Goal: Contribute content: Add original content to the website for others to see

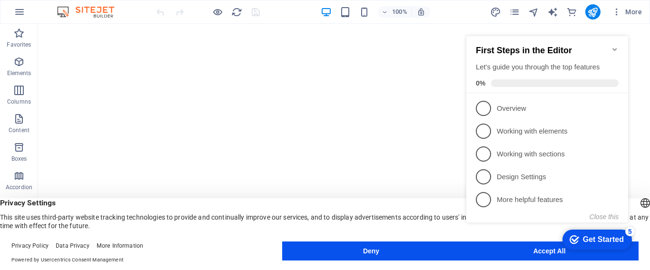
click at [615, 48] on icon "Minimize checklist" at bounding box center [615, 49] width 4 height 3
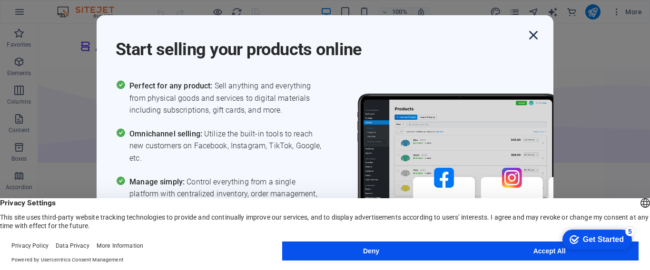
click at [535, 35] on icon "button" at bounding box center [533, 35] width 17 height 17
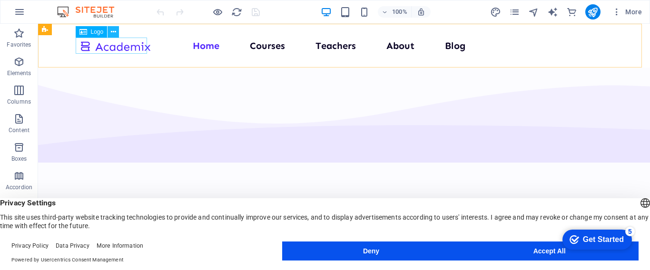
click at [111, 30] on icon at bounding box center [113, 32] width 5 height 10
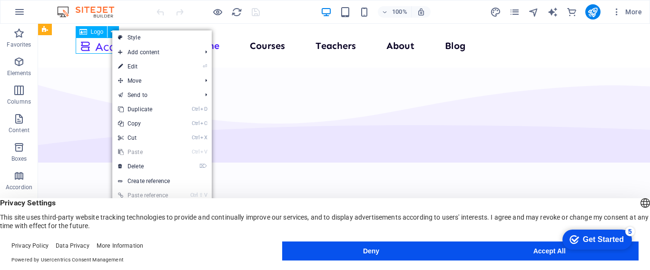
click at [94, 32] on span "Logo" at bounding box center [97, 32] width 13 height 6
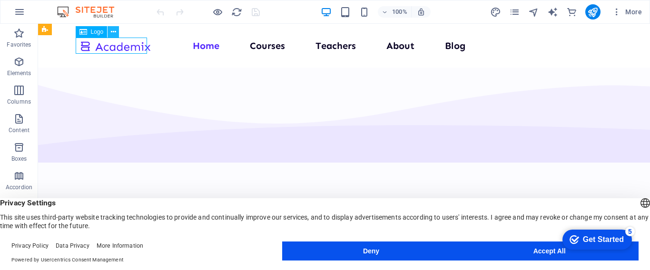
click at [111, 34] on icon at bounding box center [113, 32] width 5 height 10
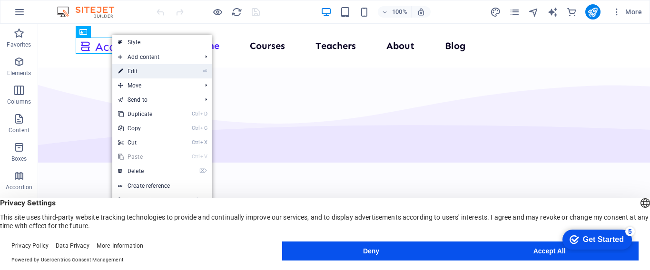
click at [145, 69] on link "⏎ Edit" at bounding box center [144, 71] width 64 height 14
select select "px"
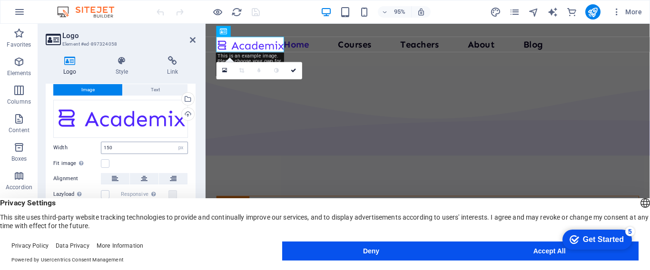
scroll to position [38, 0]
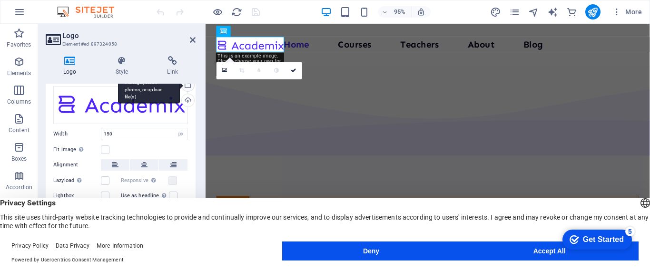
click at [186, 86] on div "Select files from the file manager, stock photos, or upload file(s)" at bounding box center [187, 86] width 14 height 14
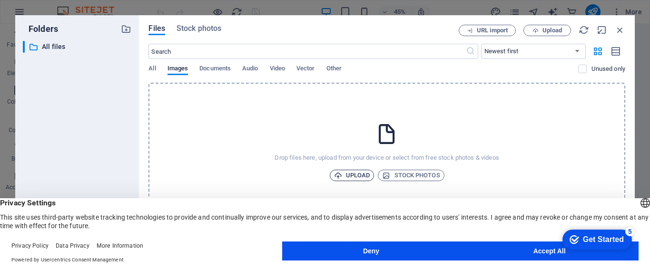
click at [361, 175] on span "Upload" at bounding box center [352, 175] width 36 height 11
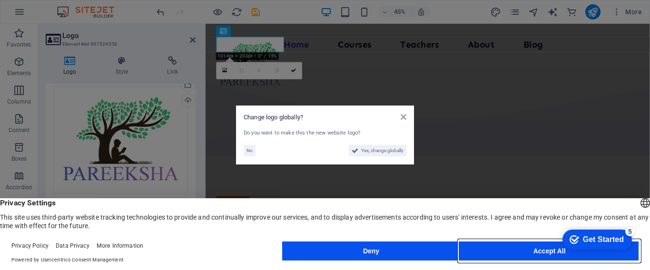
click at [522, 250] on button "Accept All" at bounding box center [549, 251] width 178 height 19
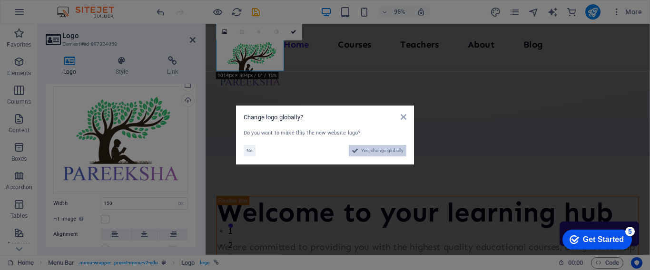
drag, startPoint x: 367, startPoint y: 150, endPoint x: 355, endPoint y: 281, distance: 131.4
click at [367, 150] on span "Yes, change globally" at bounding box center [382, 150] width 42 height 11
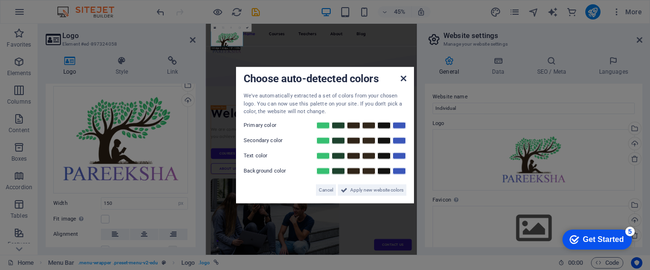
click at [404, 81] on icon at bounding box center [404, 79] width 6 height 8
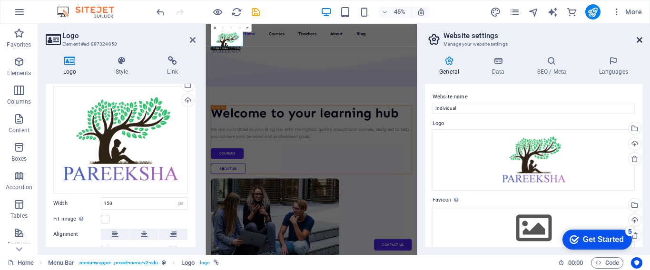
click at [641, 40] on icon at bounding box center [640, 40] width 6 height 8
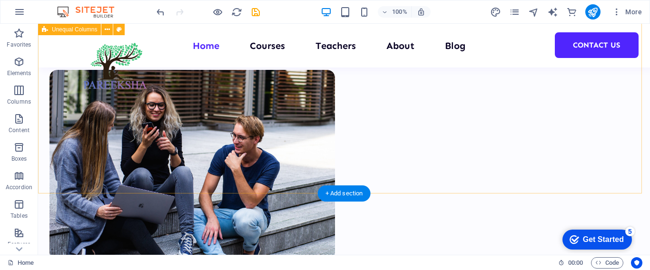
scroll to position [190, 0]
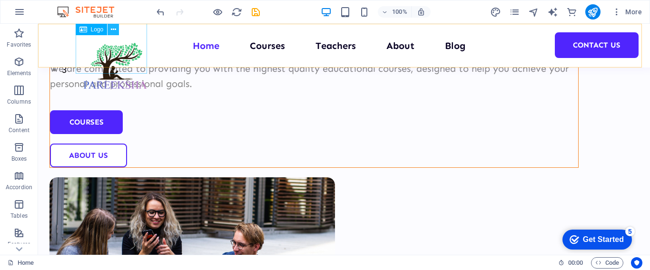
click at [117, 30] on button at bounding box center [113, 29] width 11 height 11
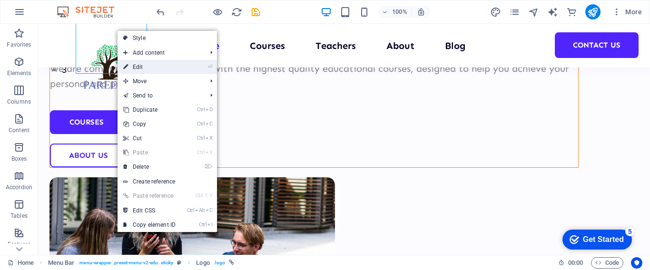
click at [139, 62] on link "⏎ Edit" at bounding box center [150, 67] width 64 height 14
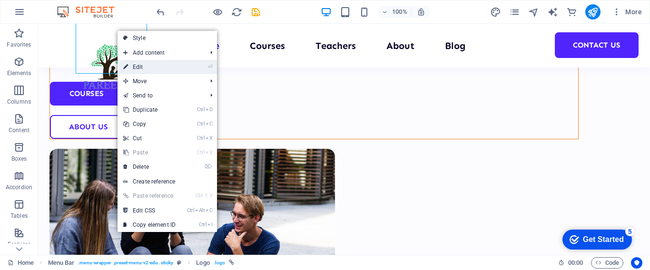
select select "px"
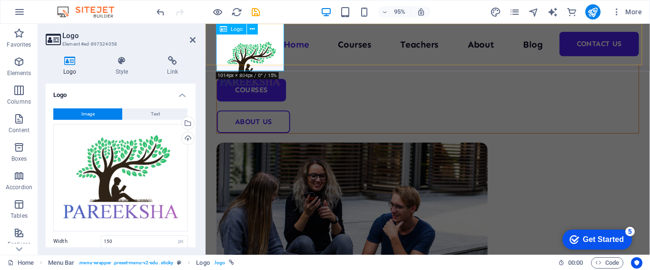
click at [275, 54] on div at bounding box center [252, 66] width 71 height 57
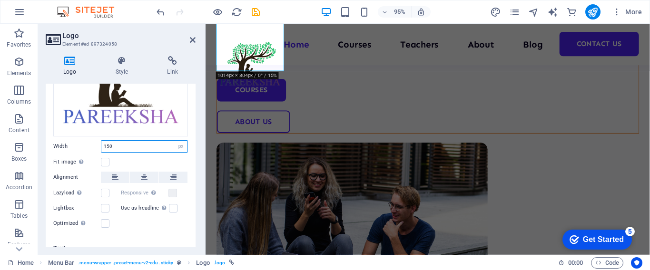
drag, startPoint x: 124, startPoint y: 146, endPoint x: 102, endPoint y: 148, distance: 21.6
click at [102, 148] on input "150" at bounding box center [144, 146] width 86 height 11
click at [131, 157] on div "Fit image Automatically fit image to a fixed width and height" at bounding box center [120, 162] width 135 height 11
click at [119, 144] on input "100" at bounding box center [144, 146] width 86 height 11
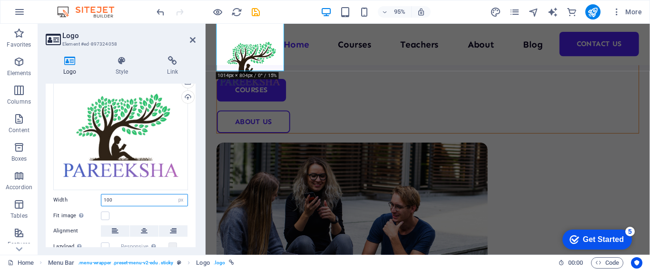
scroll to position [59, 0]
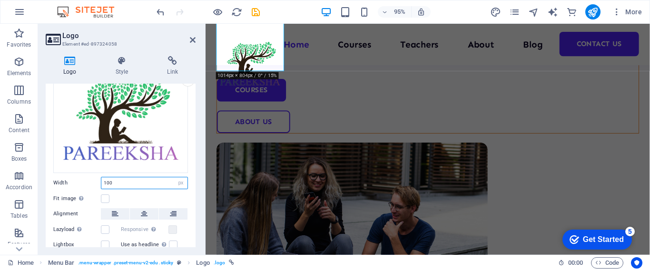
drag, startPoint x: 123, startPoint y: 178, endPoint x: 109, endPoint y: 184, distance: 15.8
click at [106, 184] on input "100" at bounding box center [144, 183] width 86 height 11
click at [146, 180] on input "150" at bounding box center [144, 183] width 86 height 11
type input "150"
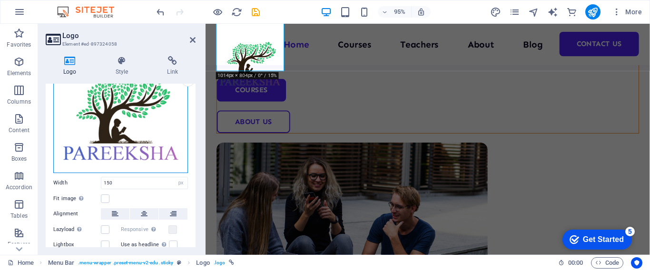
click at [156, 112] on div "Drag files here, click to choose files or select files from Files or our free s…" at bounding box center [120, 120] width 135 height 108
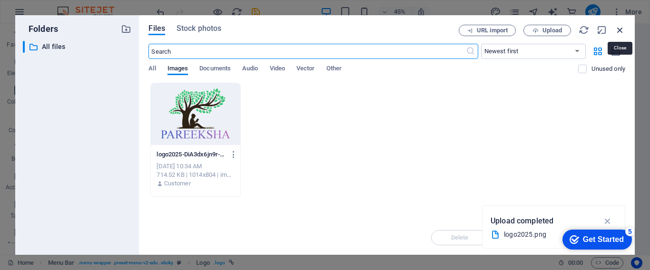
click at [622, 29] on icon "button" at bounding box center [620, 30] width 10 height 10
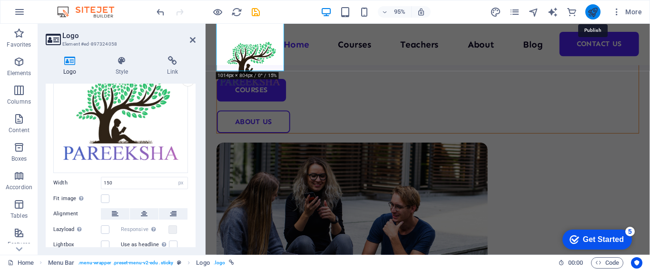
click at [597, 12] on icon "publish" at bounding box center [592, 12] width 11 height 11
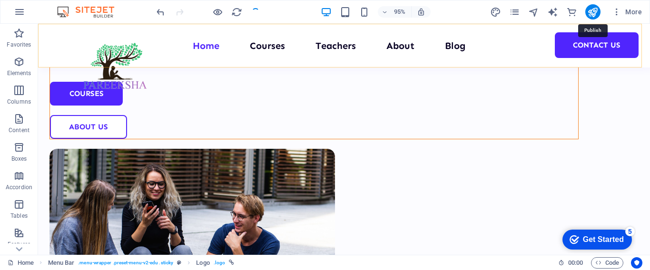
scroll to position [190, 0]
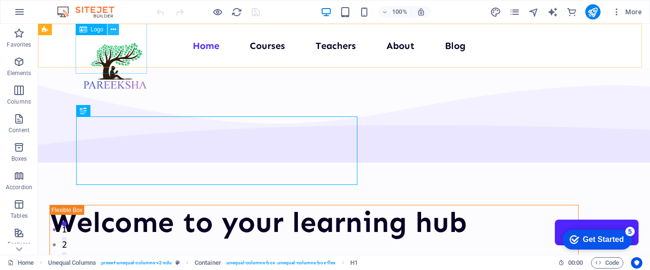
click at [112, 31] on icon at bounding box center [113, 30] width 5 height 10
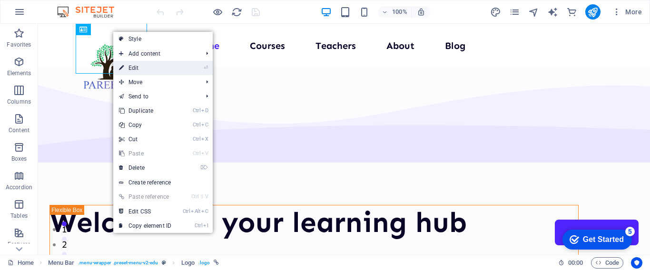
click at [198, 66] on li "⏎ Edit" at bounding box center [162, 68] width 99 height 14
drag, startPoint x: 208, startPoint y: 68, endPoint x: 79, endPoint y: 68, distance: 129.0
click at [208, 68] on icon "⏎" at bounding box center [206, 68] width 4 height 6
select select "px"
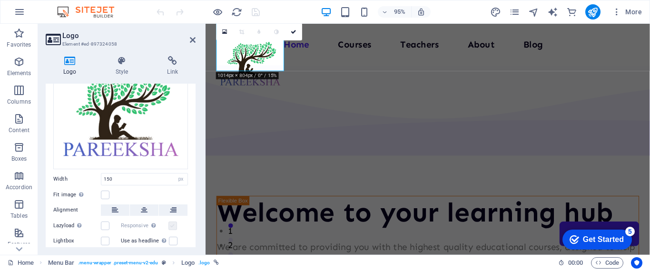
scroll to position [11, 0]
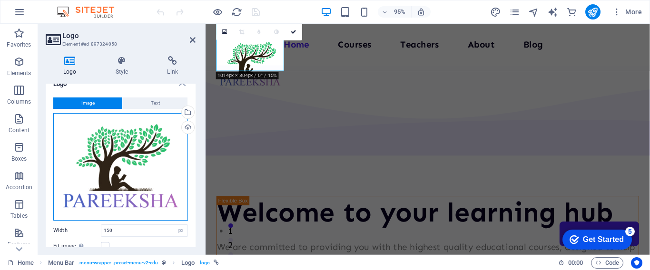
click at [143, 149] on div "Drag files here, click to choose files or select files from Files or our free s…" at bounding box center [120, 167] width 135 height 108
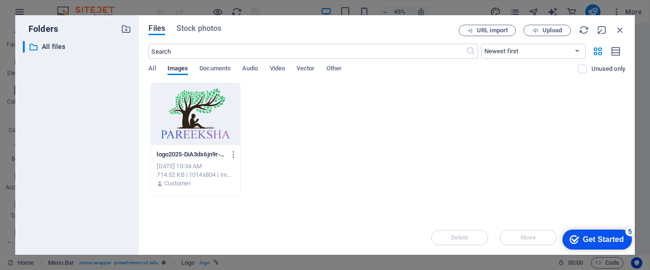
click at [202, 125] on div at bounding box center [195, 114] width 89 height 62
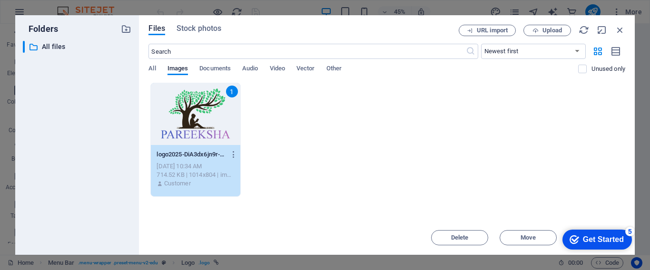
click at [404, 159] on div "1 logo2025-DiA3dx6jn9r-qGdFRyzU7A.png logo2025-DiA3dx6jn9r-qGdFRyzU7A.png [DATE…" at bounding box center [386, 140] width 477 height 114
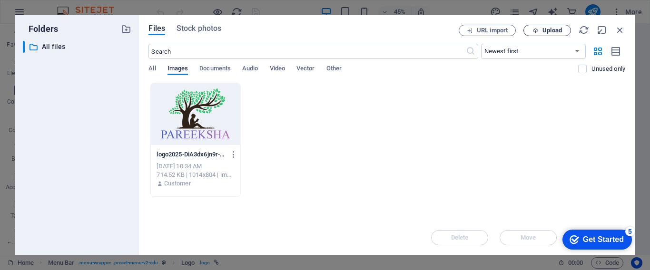
click at [550, 31] on span "Upload" at bounding box center [553, 31] width 20 height 6
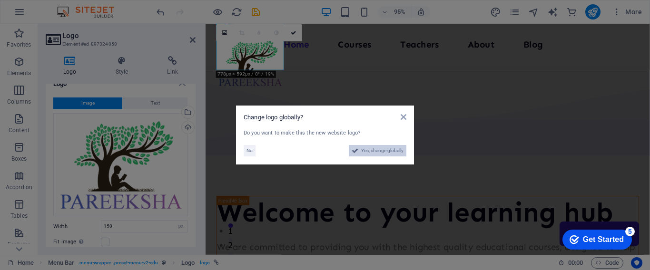
click at [364, 149] on span "Yes, change globally" at bounding box center [382, 150] width 42 height 11
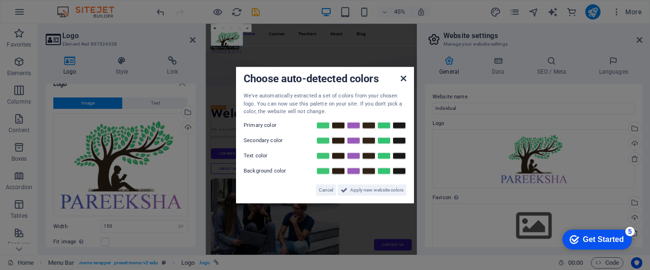
click at [401, 79] on icon at bounding box center [404, 79] width 6 height 8
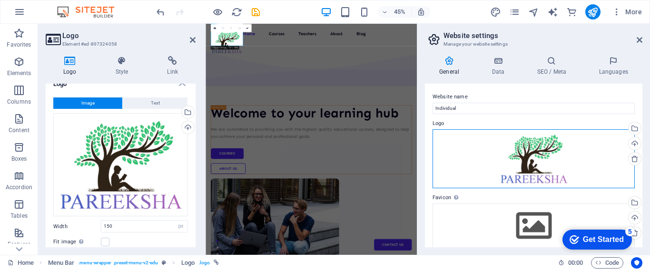
click at [535, 153] on div "Drag files here, click to choose files or select files from Files or our free s…" at bounding box center [534, 158] width 202 height 59
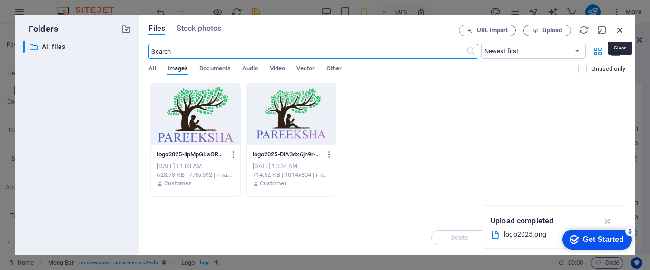
click at [623, 34] on icon "button" at bounding box center [620, 30] width 10 height 10
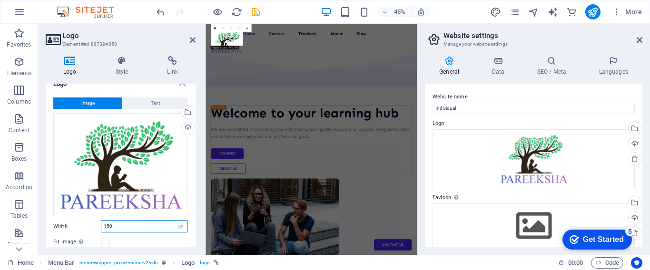
drag, startPoint x: 117, startPoint y: 227, endPoint x: 107, endPoint y: 228, distance: 9.6
click at [107, 228] on input "150" at bounding box center [144, 226] width 86 height 11
click at [106, 239] on label at bounding box center [105, 242] width 9 height 9
click at [0, 0] on input "Fit image Automatically fit image to a fixed width and height" at bounding box center [0, 0] width 0 height 0
click at [106, 239] on label at bounding box center [105, 242] width 9 height 9
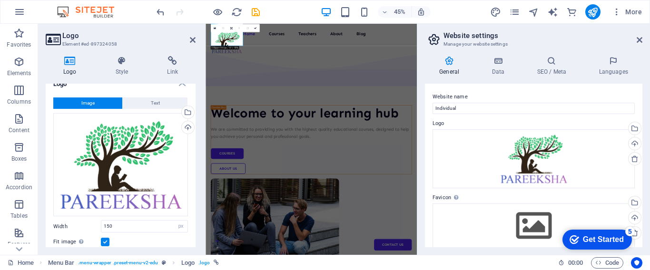
click at [0, 0] on input "Fit image Automatically fit image to a fixed width and height" at bounding box center [0, 0] width 0 height 0
click at [123, 221] on input "150" at bounding box center [144, 226] width 86 height 11
drag, startPoint x: 125, startPoint y: 222, endPoint x: 101, endPoint y: 224, distance: 23.9
click at [101, 224] on input "150" at bounding box center [144, 226] width 86 height 11
drag, startPoint x: 105, startPoint y: 227, endPoint x: 93, endPoint y: 225, distance: 12.1
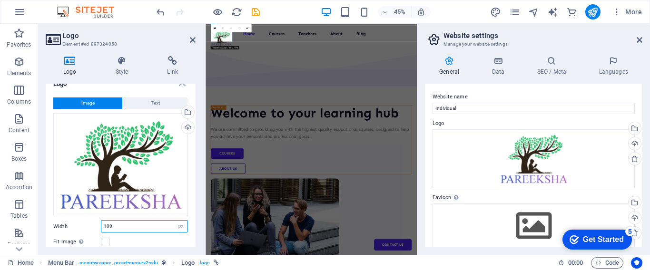
click at [93, 225] on div "Width 100 Default auto px rem % em vh vw" at bounding box center [120, 226] width 135 height 12
drag, startPoint x: 115, startPoint y: 227, endPoint x: 108, endPoint y: 227, distance: 7.1
click at [108, 227] on input "150" at bounding box center [144, 226] width 86 height 11
type input "120"
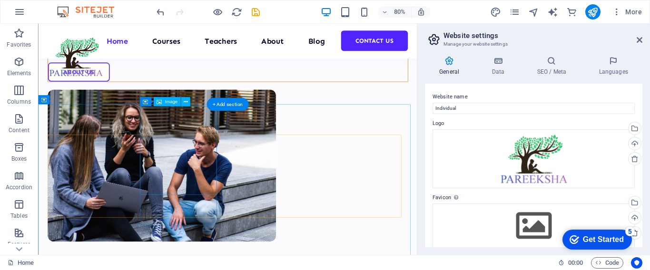
scroll to position [286, 0]
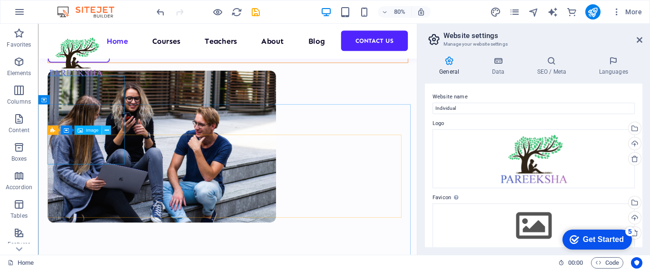
click at [106, 131] on icon at bounding box center [106, 131] width 4 height 8
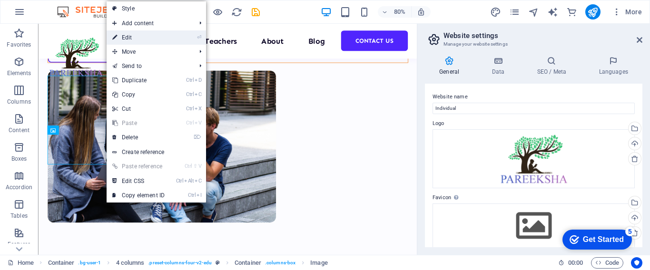
click at [155, 37] on link "⏎ Edit" at bounding box center [139, 37] width 64 height 14
select select "%"
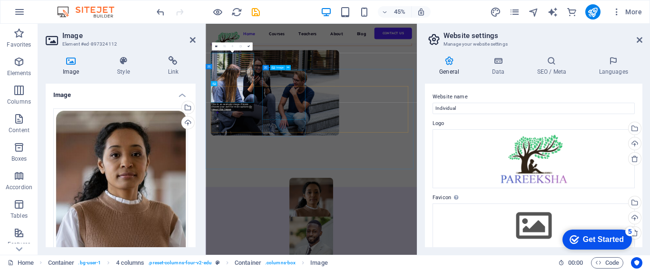
scroll to position [314, 0]
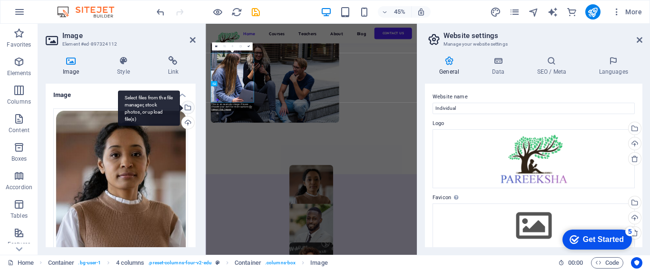
click at [180, 107] on div "Select files from the file manager, stock photos, or upload file(s)" at bounding box center [149, 108] width 62 height 36
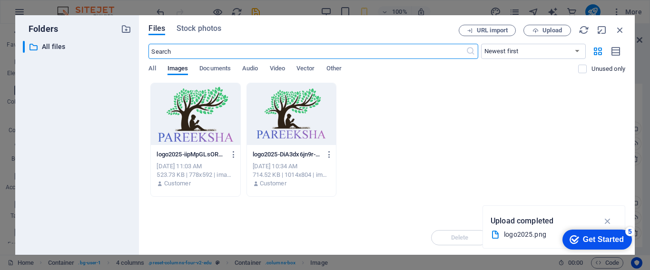
scroll to position [584, 0]
click at [539, 31] on icon "button" at bounding box center [536, 31] width 6 height 6
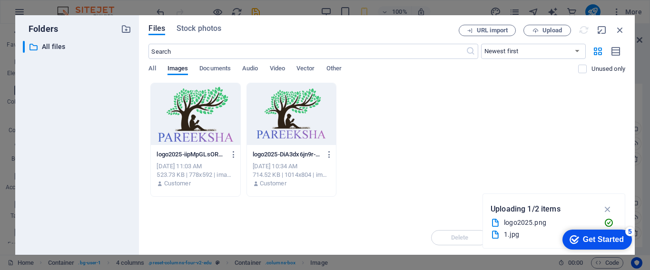
drag, startPoint x: 586, startPoint y: 203, endPoint x: 540, endPoint y: 195, distance: 46.9
click at [539, 195] on div "Uploading 1/2 items logo2025.png 1.jpg" at bounding box center [554, 221] width 143 height 55
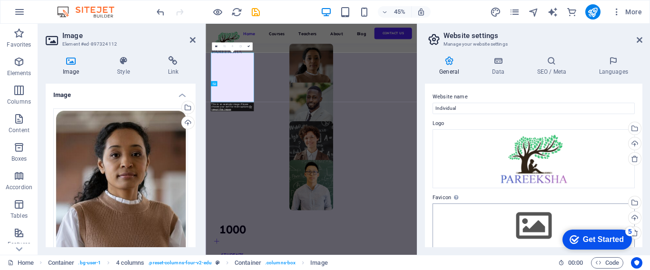
scroll to position [314, 0]
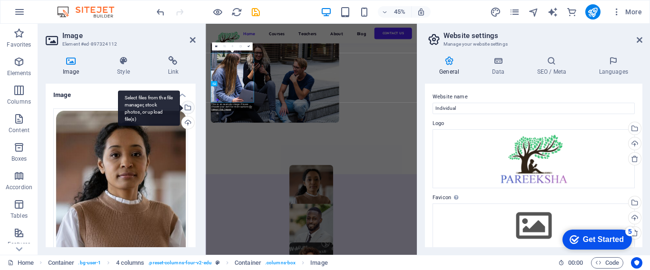
click at [188, 105] on div "Select files from the file manager, stock photos, or upload file(s)" at bounding box center [187, 108] width 14 height 14
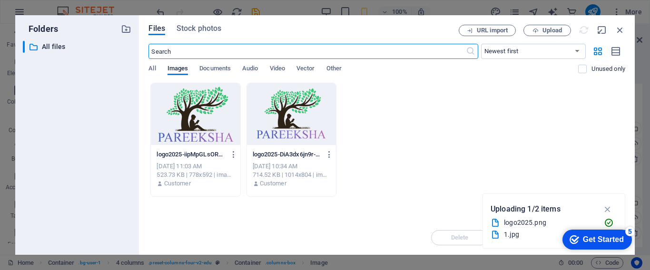
scroll to position [584, 0]
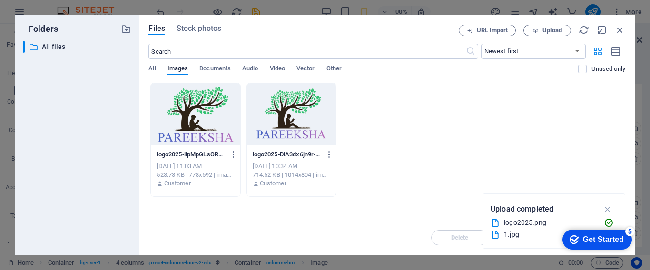
click at [471, 159] on div "logo2025-iipMpGLsOR3WGnHlFpgAyg.png logo2025-iipMpGLsOR3WGnHlFpgAyg.png [DATE] …" at bounding box center [386, 140] width 477 height 114
click at [608, 210] on icon "button" at bounding box center [608, 209] width 11 height 10
click at [377, 147] on div "logo2025-iipMpGLsOR3WGnHlFpgAyg.png logo2025-iipMpGLsOR3WGnHlFpgAyg.png [DATE] …" at bounding box center [386, 140] width 477 height 114
click at [216, 67] on span "Documents" at bounding box center [214, 69] width 31 height 13
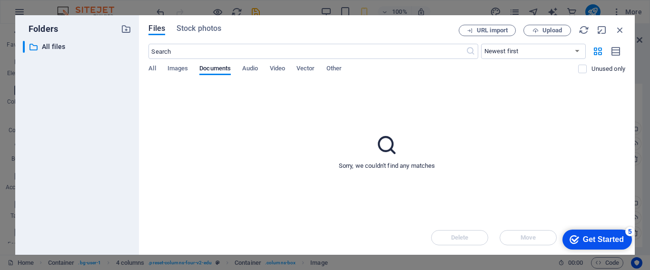
click at [160, 66] on div "All Images Documents Audio Video Vector Other" at bounding box center [363, 74] width 430 height 18
click at [153, 66] on span "All" at bounding box center [151, 69] width 7 height 13
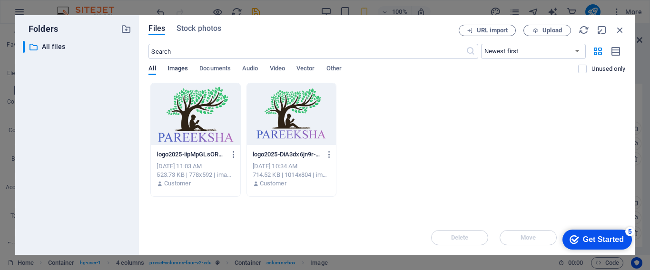
click at [175, 66] on span "Images" at bounding box center [178, 69] width 21 height 13
click at [378, 153] on div "logo2025-iipMpGLsOR3WGnHlFpgAyg.png logo2025-iipMpGLsOR3WGnHlFpgAyg.png [DATE] …" at bounding box center [386, 140] width 477 height 114
click at [594, 237] on div "Get Started" at bounding box center [603, 240] width 41 height 9
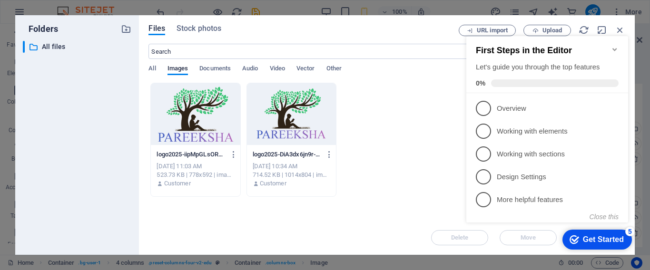
click at [424, 96] on div "logo2025-iipMpGLsOR3WGnHlFpgAyg.png logo2025-iipMpGLsOR3WGnHlFpgAyg.png [DATE] …" at bounding box center [386, 140] width 477 height 114
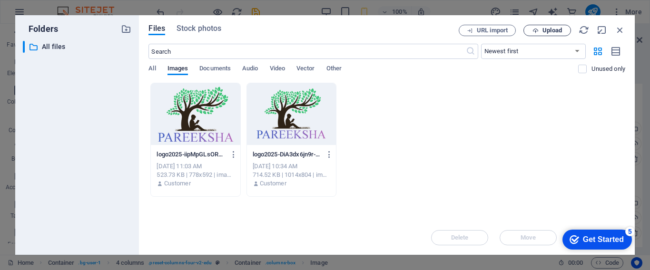
click at [560, 30] on span "Upload" at bounding box center [553, 31] width 20 height 6
click at [614, 240] on div "Get Started" at bounding box center [603, 240] width 41 height 9
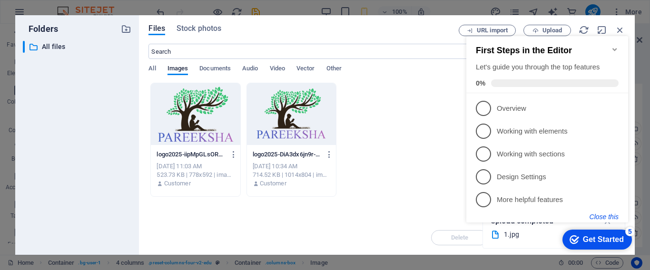
click at [613, 219] on button "Close this" at bounding box center [604, 217] width 29 height 8
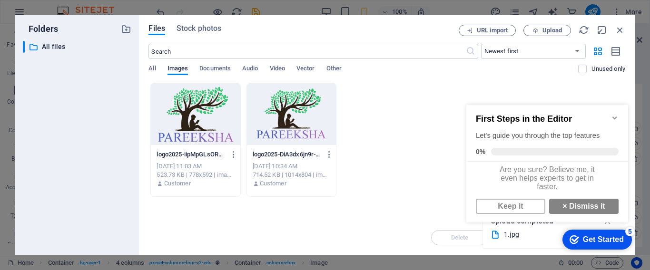
click at [617, 116] on icon "Minimize checklist" at bounding box center [615, 118] width 8 height 8
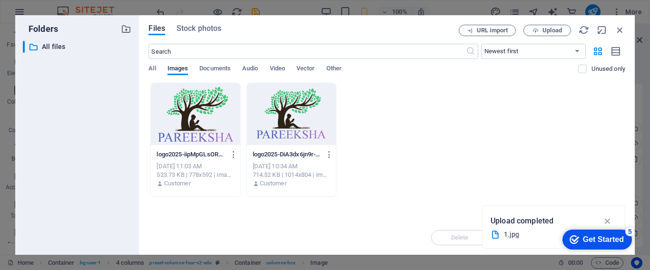
click at [605, 236] on div "Get Started" at bounding box center [603, 240] width 41 height 9
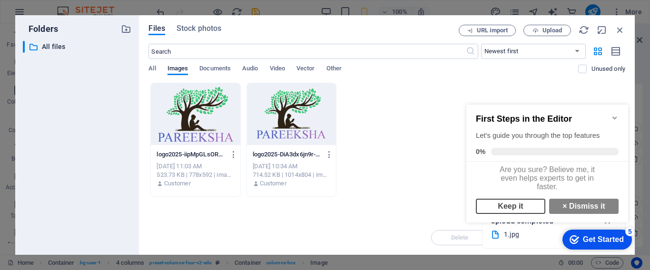
click at [535, 212] on link "Keep it" at bounding box center [510, 206] width 69 height 15
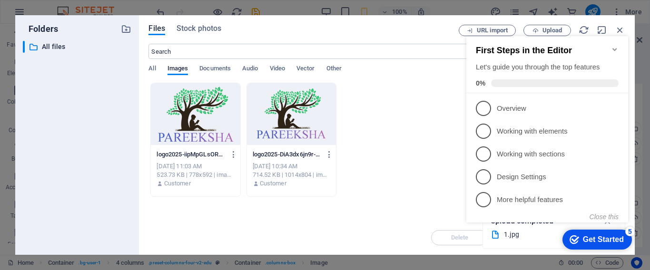
click div "checkmark Get Started 5 First Steps in the Editor Let's guide you through the t…"
click at [424, 204] on div "Drop files here to upload them instantly logo2025-iipMpGLsOR3WGnHlFpgAyg.png lo…" at bounding box center [386, 152] width 477 height 138
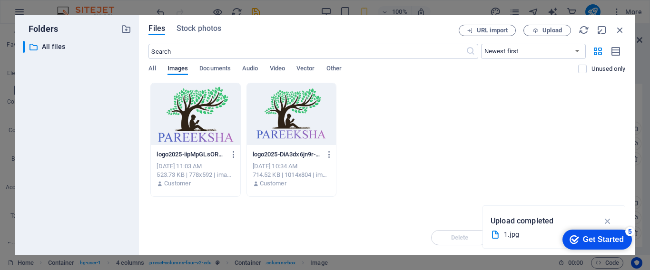
click at [515, 233] on div "1.jpg" at bounding box center [550, 234] width 92 height 11
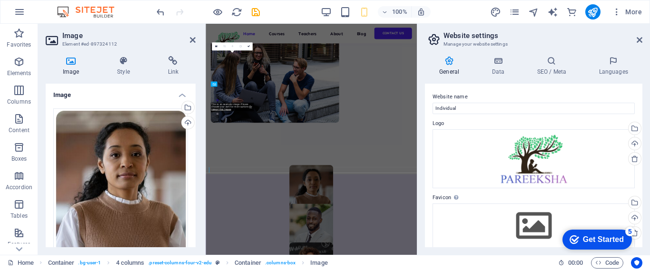
click at [418, 161] on div at bounding box center [418, 139] width 2 height 231
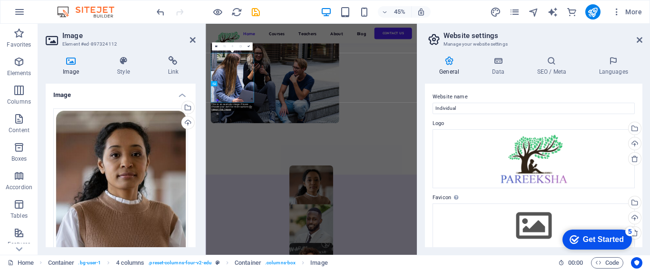
scroll to position [314, 0]
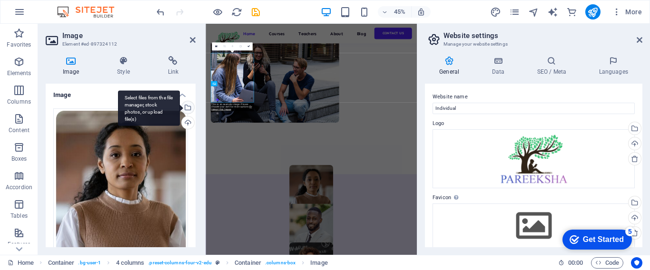
click at [180, 105] on div "Select files from the file manager, stock photos, or upload file(s)" at bounding box center [149, 108] width 62 height 36
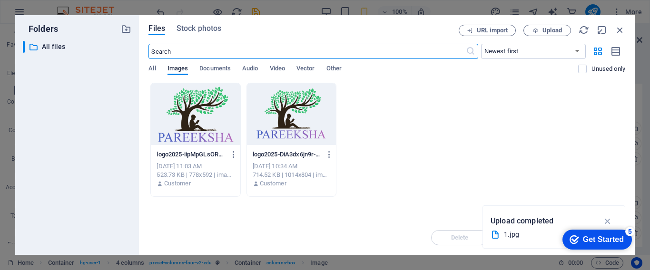
scroll to position [584, 0]
click at [625, 30] on icon "button" at bounding box center [620, 30] width 10 height 10
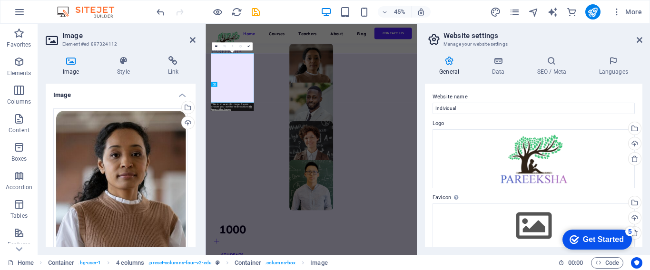
scroll to position [314, 0]
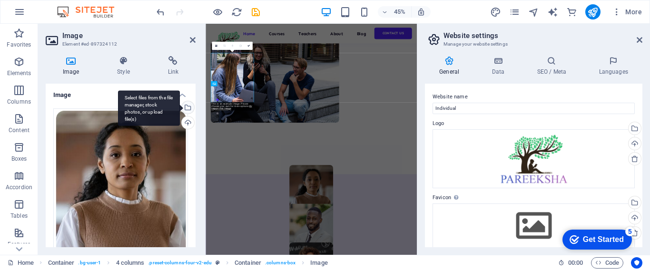
click at [180, 105] on div "Select files from the file manager, stock photos, or upload file(s)" at bounding box center [149, 108] width 62 height 36
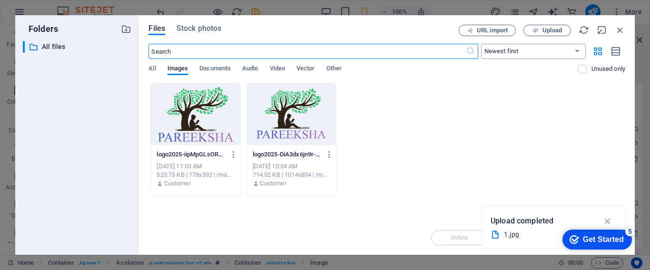
scroll to position [584, 0]
click at [584, 28] on icon "button" at bounding box center [584, 30] width 10 height 10
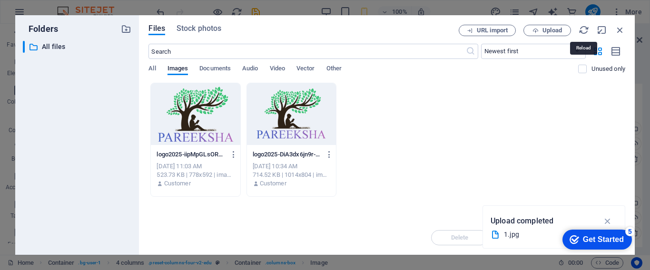
click at [583, 28] on icon "button" at bounding box center [584, 30] width 10 height 10
click at [583, 30] on icon "button" at bounding box center [584, 30] width 10 height 10
click at [218, 25] on span "Stock photos" at bounding box center [199, 28] width 45 height 11
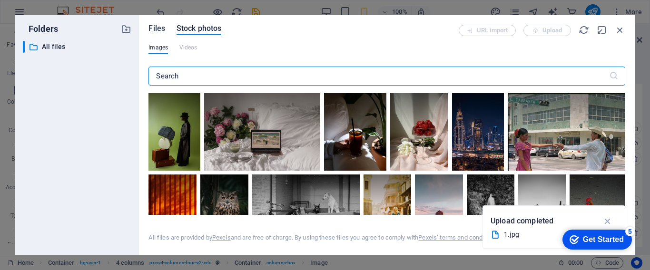
click at [161, 30] on span "Files" at bounding box center [156, 28] width 17 height 11
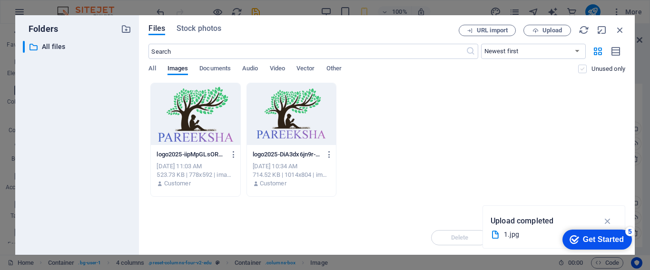
click at [583, 71] on label at bounding box center [582, 69] width 9 height 9
click at [0, 0] on input "checkbox" at bounding box center [0, 0] width 0 height 0
click at [583, 71] on label at bounding box center [582, 69] width 9 height 9
click at [0, 0] on input "checkbox" at bounding box center [0, 0] width 0 height 0
click at [183, 72] on span "Images" at bounding box center [178, 69] width 21 height 13
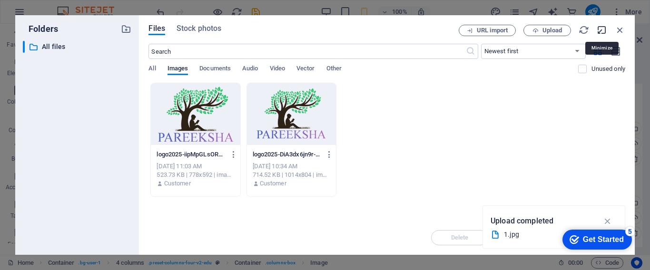
click at [601, 32] on icon "button" at bounding box center [602, 30] width 10 height 10
select select "image"
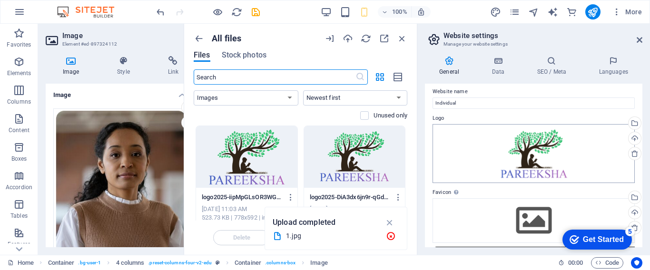
scroll to position [0, 0]
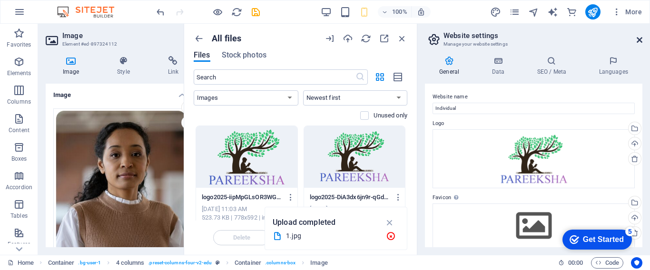
click at [638, 39] on icon at bounding box center [640, 40] width 6 height 8
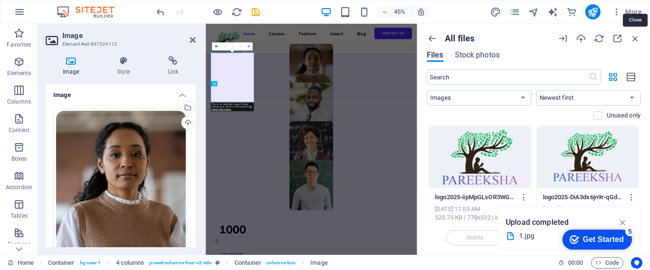
scroll to position [314, 0]
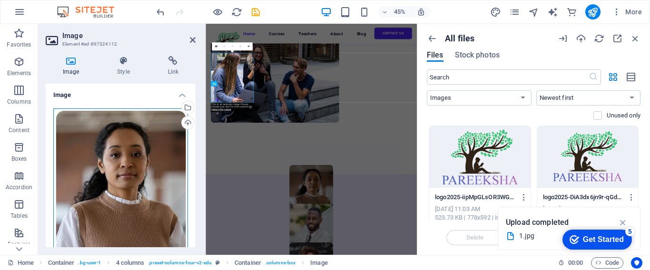
click at [111, 124] on div "Drag files here, click to choose files or select files from Files or our free s…" at bounding box center [120, 186] width 135 height 155
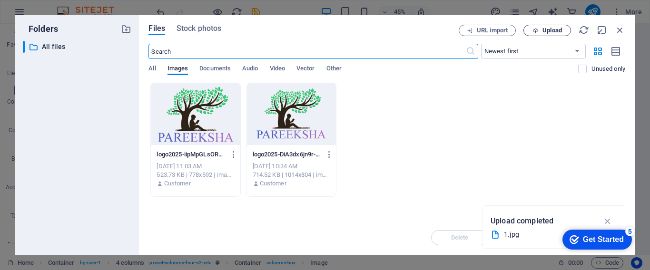
click at [539, 32] on icon "button" at bounding box center [536, 31] width 6 height 6
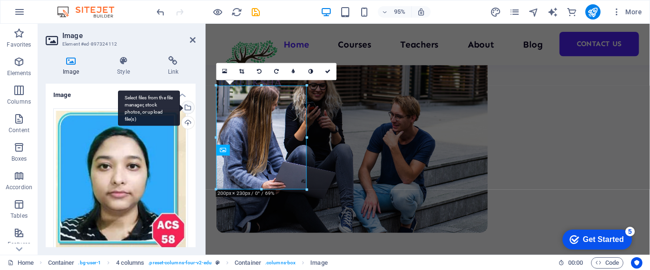
click at [188, 108] on div "Select files from the file manager, stock photos, or upload file(s)" at bounding box center [187, 108] width 14 height 14
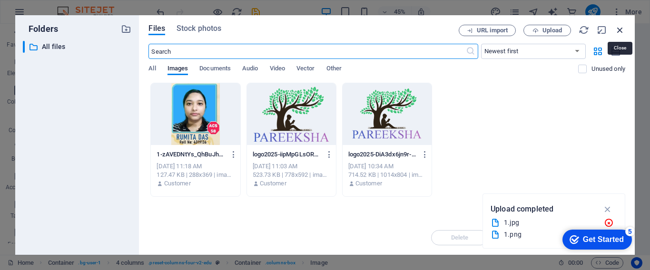
click at [617, 29] on icon "button" at bounding box center [620, 30] width 10 height 10
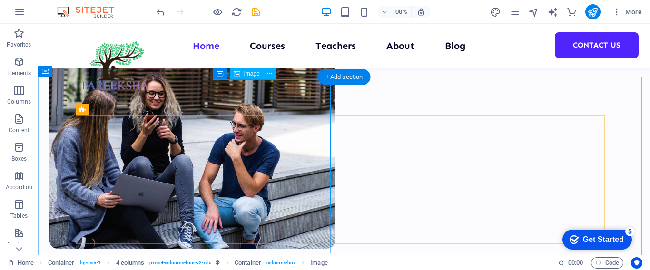
scroll to position [286, 0]
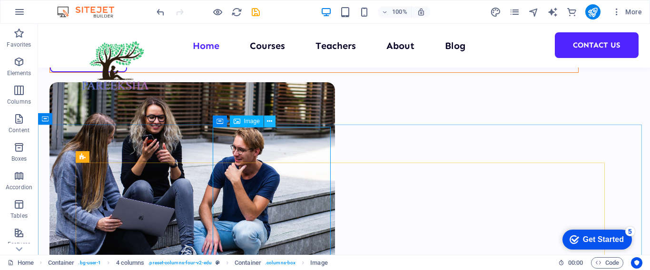
click at [269, 122] on icon at bounding box center [269, 122] width 5 height 10
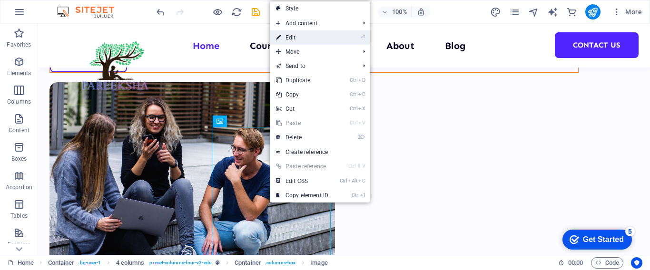
drag, startPoint x: 331, startPoint y: 37, endPoint x: 51, endPoint y: 72, distance: 282.6
click at [331, 37] on link "⏎ Edit" at bounding box center [302, 37] width 64 height 14
select select "%"
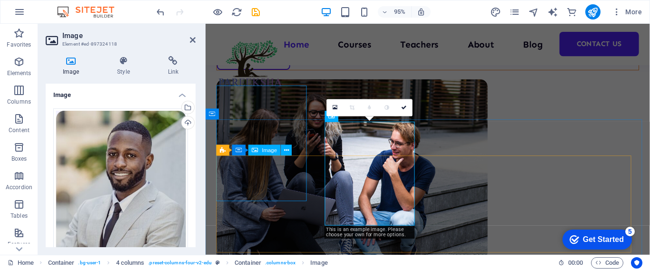
scroll to position [314, 0]
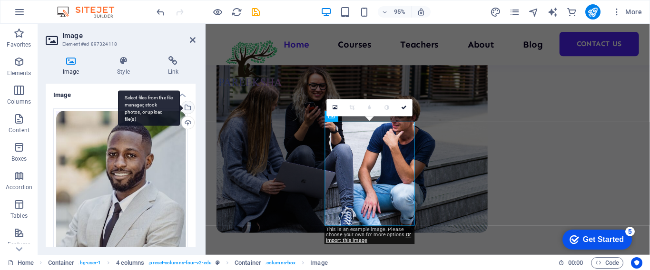
click at [180, 106] on div "Select files from the file manager, stock photos, or upload file(s)" at bounding box center [149, 108] width 62 height 36
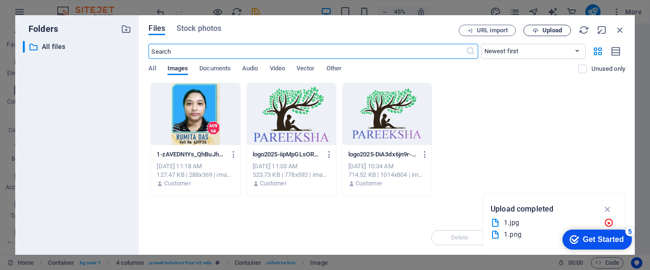
click at [557, 31] on span "Upload" at bounding box center [553, 31] width 20 height 6
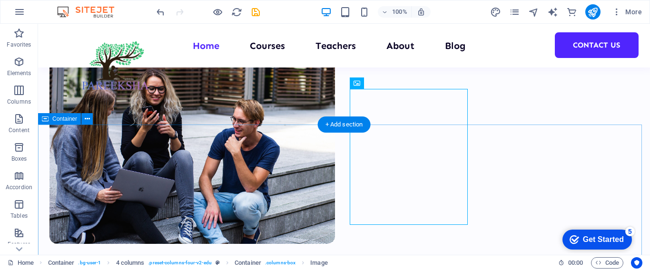
scroll to position [286, 0]
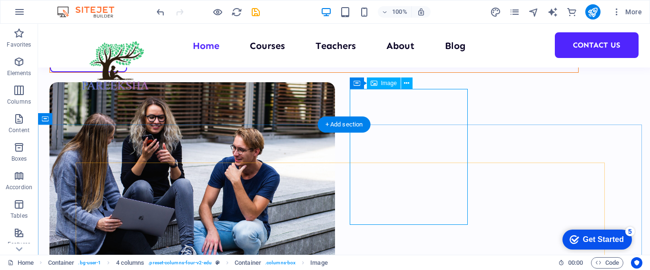
click at [403, 82] on button at bounding box center [406, 83] width 11 height 11
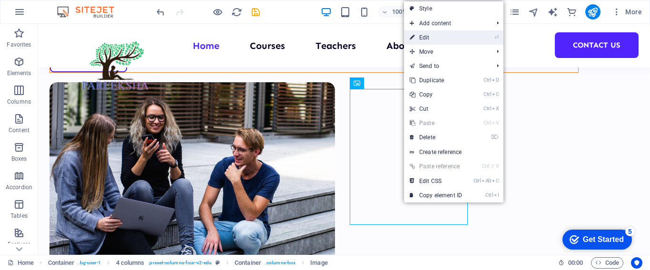
click at [446, 35] on link "⏎ Edit" at bounding box center [436, 37] width 64 height 14
select select "%"
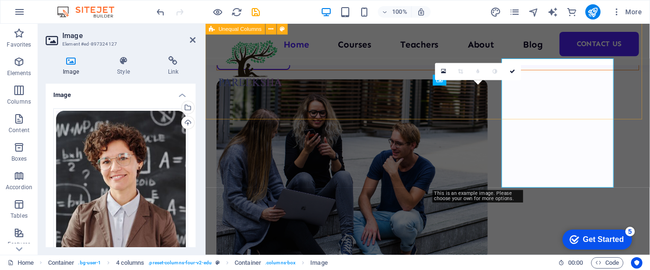
scroll to position [314, 0]
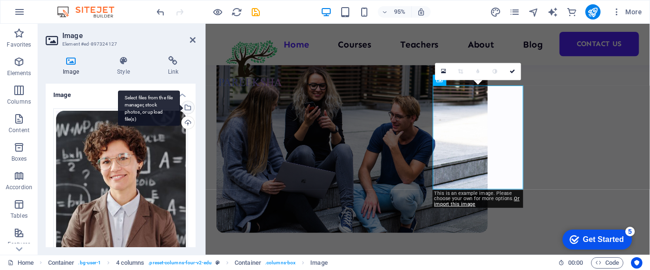
click at [186, 106] on div "Select files from the file manager, stock photos, or upload file(s)" at bounding box center [187, 108] width 14 height 14
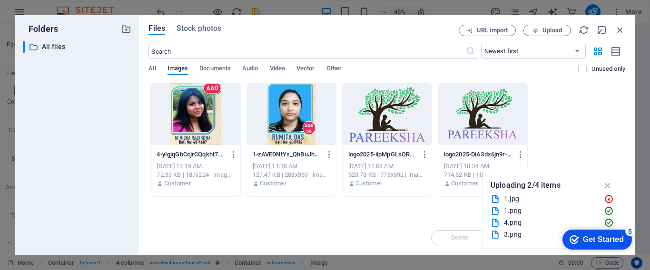
click at [545, 125] on div "4-yIgjqGbCcjrCQqkht7dUew.png 4-yIgjqGbCcjrCQqkht7dUew.png [DATE] 11:19 AM 72.33…" at bounding box center [386, 140] width 477 height 114
drag, startPoint x: 622, startPoint y: 30, endPoint x: 371, endPoint y: 16, distance: 251.7
click at [622, 30] on icon "button" at bounding box center [620, 30] width 10 height 10
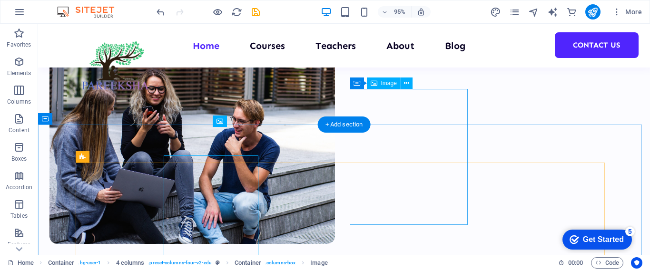
scroll to position [286, 0]
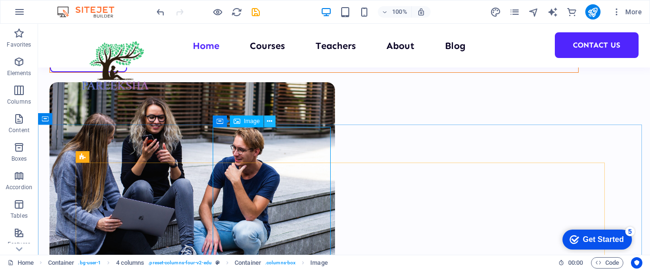
click at [275, 119] on button at bounding box center [269, 121] width 11 height 11
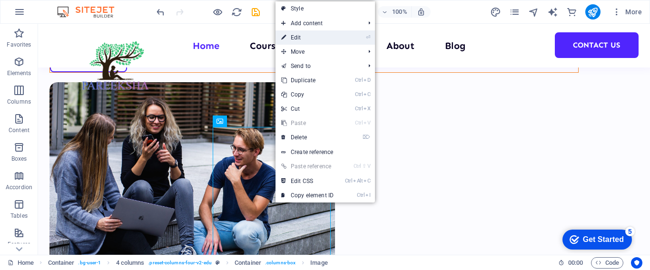
click at [312, 39] on link "⏎ Edit" at bounding box center [308, 37] width 64 height 14
select select "%"
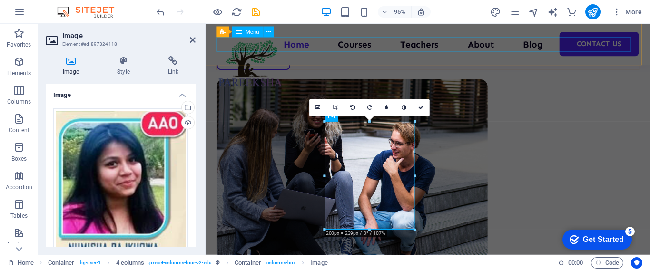
scroll to position [314, 0]
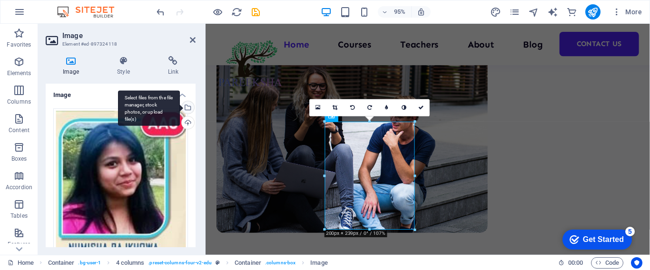
click at [180, 106] on div "Select files from the file manager, stock photos, or upload file(s)" at bounding box center [149, 108] width 62 height 36
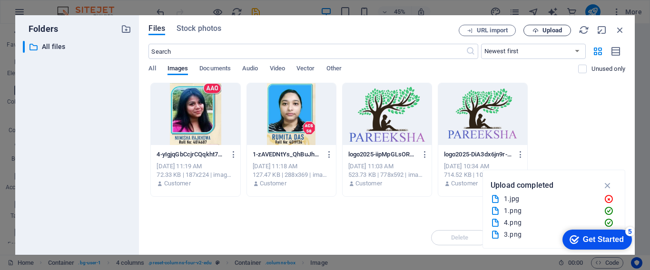
click at [538, 28] on icon "button" at bounding box center [536, 31] width 6 height 6
click at [606, 213] on icon "button" at bounding box center [609, 212] width 10 height 10
click at [604, 224] on icon "button" at bounding box center [609, 223] width 10 height 10
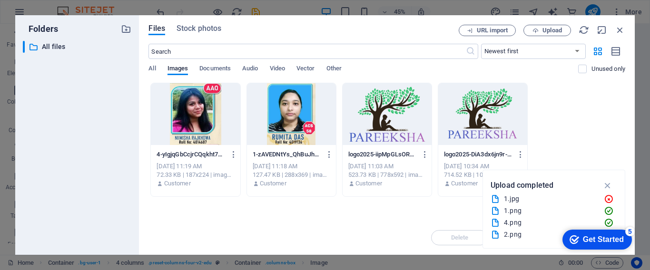
scroll to position [0, 0]
click at [607, 199] on icon "button" at bounding box center [609, 200] width 10 height 10
click at [522, 155] on icon "button" at bounding box center [520, 154] width 9 height 9
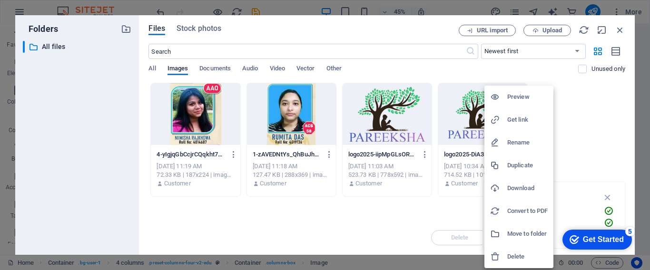
click at [511, 252] on h6 "Delete" at bounding box center [527, 256] width 40 height 11
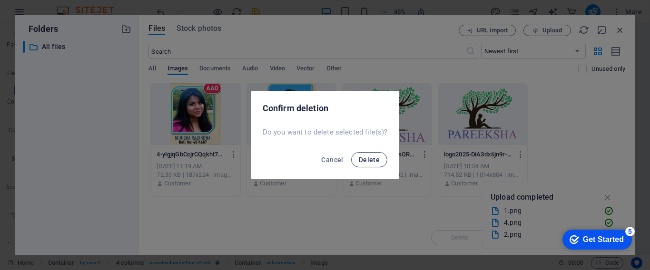
click at [363, 162] on span "Delete" at bounding box center [369, 160] width 21 height 8
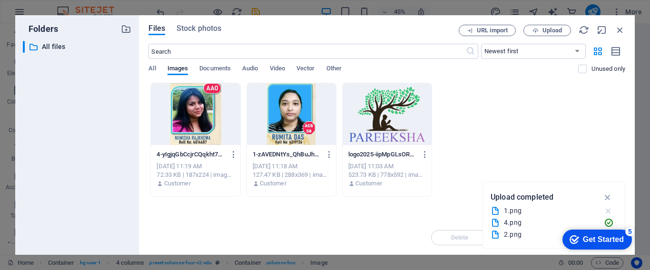
click at [606, 213] on icon "button" at bounding box center [609, 212] width 10 height 10
click at [606, 221] on icon "button" at bounding box center [609, 223] width 10 height 10
click at [553, 32] on span "Upload" at bounding box center [553, 31] width 20 height 6
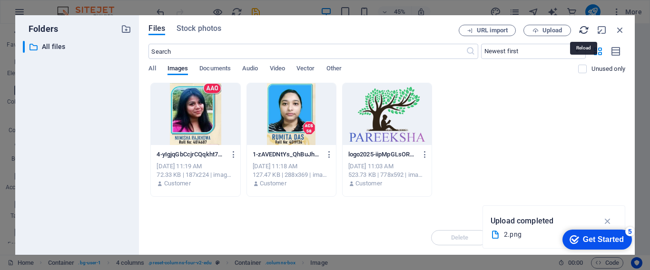
click at [582, 28] on icon "button" at bounding box center [584, 30] width 10 height 10
click at [517, 148] on div "4-yIgjqGbCcjrCQqkht7dUew.png 4-yIgjqGbCcjrCQqkht7dUew.png [DATE] 11:19 AM 72.33…" at bounding box center [386, 140] width 477 height 114
click at [609, 219] on icon "button" at bounding box center [608, 221] width 11 height 10
click at [219, 149] on div "4-yIgjqGbCcjrCQqkht7dUew.png 4-yIgjqGbCcjrCQqkht7dUew.png" at bounding box center [196, 154] width 78 height 15
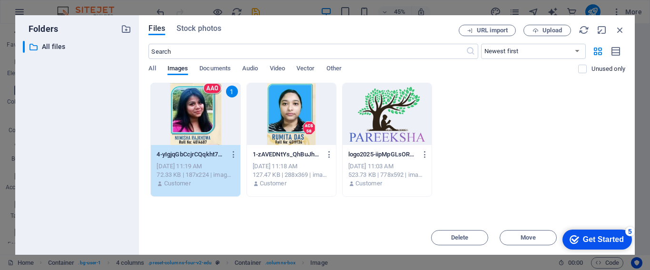
click at [474, 202] on div "Drop files here to upload them instantly 1 4-yIgjqGbCcjrCQqkht7dUew.png 4-yIgjq…" at bounding box center [386, 152] width 477 height 138
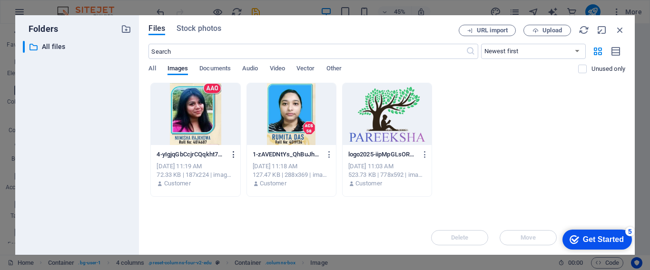
click at [226, 153] on button "button" at bounding box center [232, 154] width 13 height 15
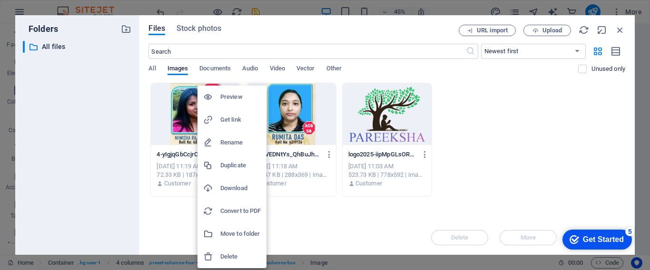
click at [175, 156] on div at bounding box center [325, 135] width 650 height 270
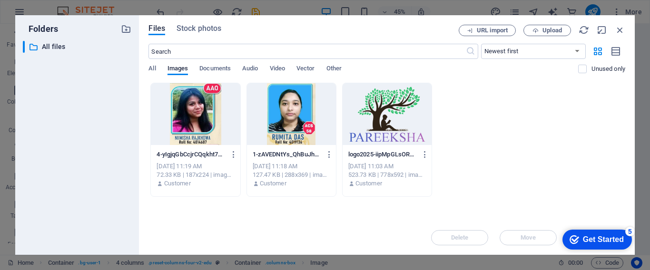
click at [178, 127] on div at bounding box center [195, 114] width 89 height 62
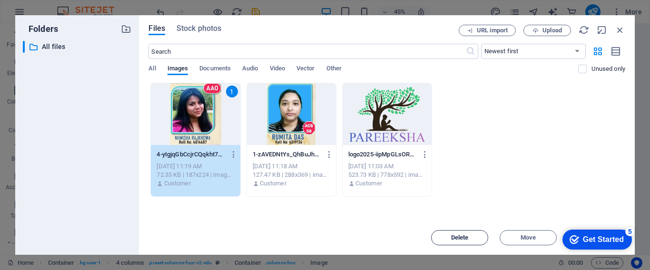
click at [479, 234] on button "Delete" at bounding box center [459, 237] width 57 height 15
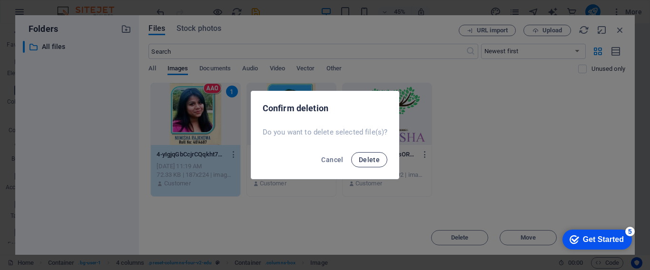
click at [355, 157] on button "Delete" at bounding box center [369, 159] width 36 height 15
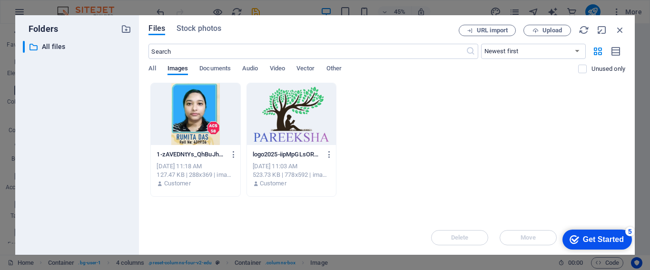
click at [432, 182] on div "1-zAVEDNtYs_QhBuJh9KIdPg.png 1-zAVEDNtYs_QhBuJh9KIdPg.png [DATE] 11:18 AM 127.4…" at bounding box center [386, 140] width 477 height 114
click at [549, 31] on span "Upload" at bounding box center [553, 31] width 20 height 6
click at [620, 30] on icon "button" at bounding box center [620, 30] width 10 height 10
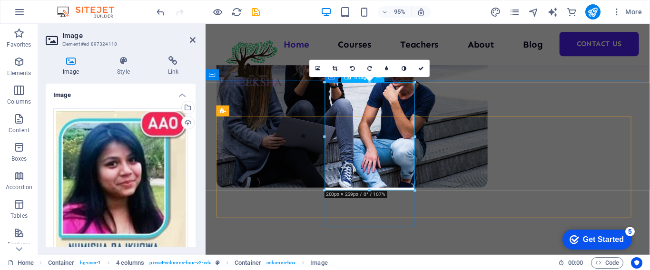
scroll to position [314, 0]
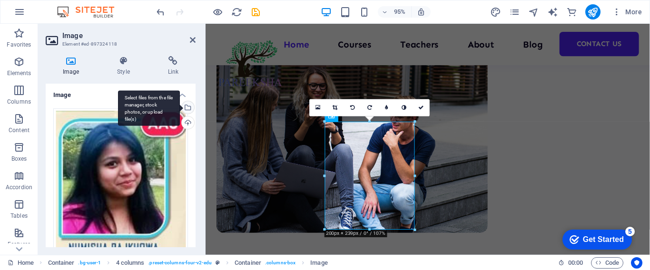
click at [188, 109] on div "Select files from the file manager, stock photos, or upload file(s)" at bounding box center [187, 108] width 14 height 14
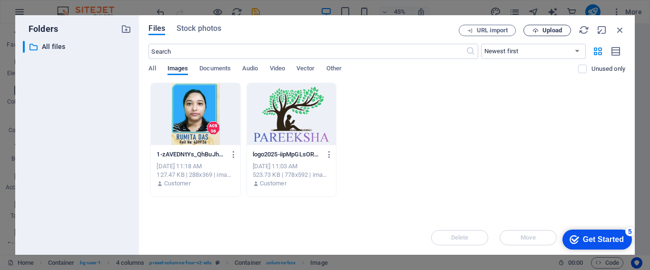
click at [550, 31] on span "Upload" at bounding box center [553, 31] width 20 height 6
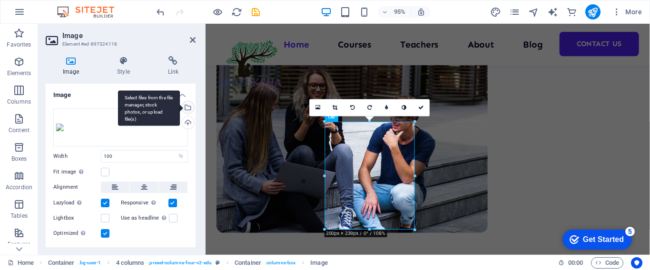
click at [188, 104] on div "Select files from the file manager, stock photos, or upload file(s)" at bounding box center [187, 108] width 14 height 14
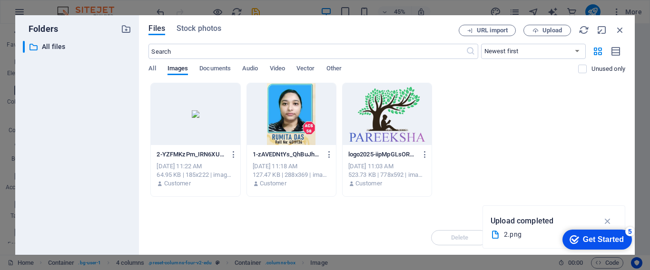
click at [198, 133] on div at bounding box center [195, 114] width 89 height 62
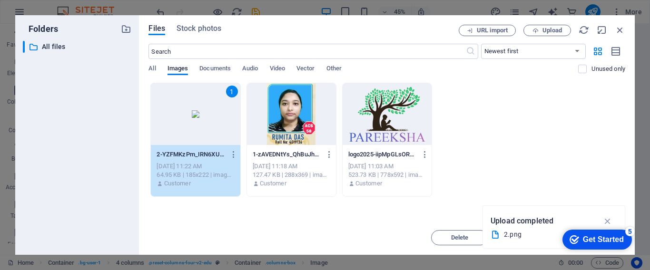
click at [277, 209] on div "Drop files here to upload them instantly 1 2-YZFMKzPm_IRN6XU26bTm0w.png 2-YZFMK…" at bounding box center [386, 152] width 477 height 138
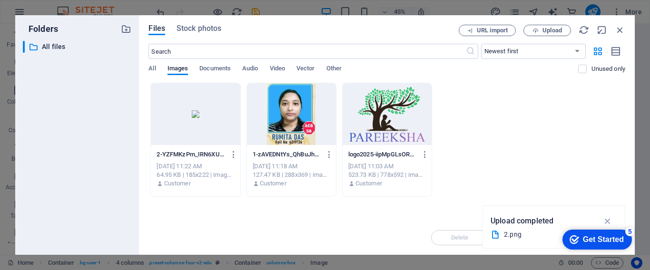
click at [186, 121] on div at bounding box center [195, 114] width 89 height 62
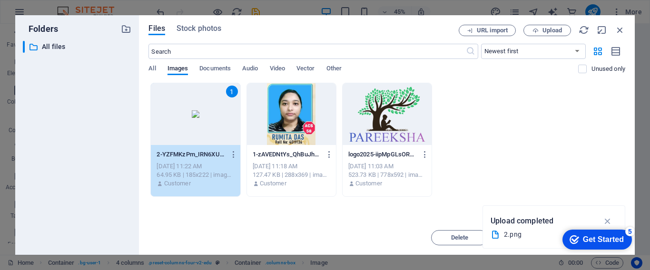
click at [507, 188] on div "1 2-YZFMKzPm_IRN6XU26bTm0w.png 2-YZFMKzPm_IRN6XU26bTm0w.png [DATE] 11:22 AM 64.…" at bounding box center [386, 140] width 477 height 114
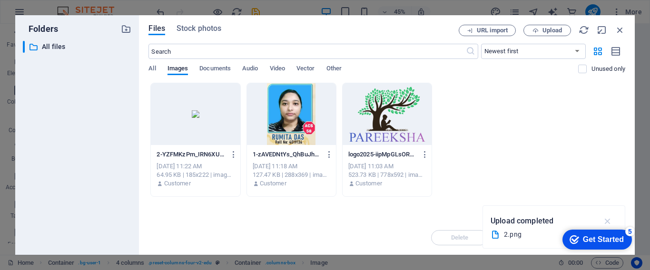
click at [606, 220] on icon "button" at bounding box center [608, 221] width 11 height 10
click at [183, 103] on div at bounding box center [195, 114] width 89 height 62
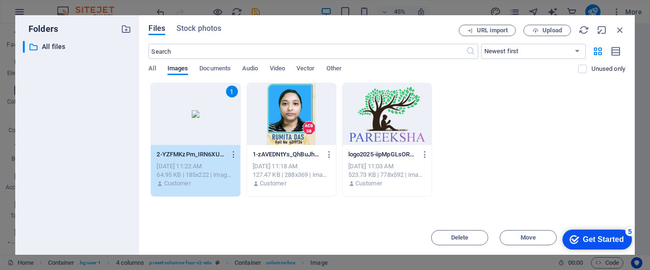
click at [183, 103] on div "1" at bounding box center [195, 114] width 89 height 62
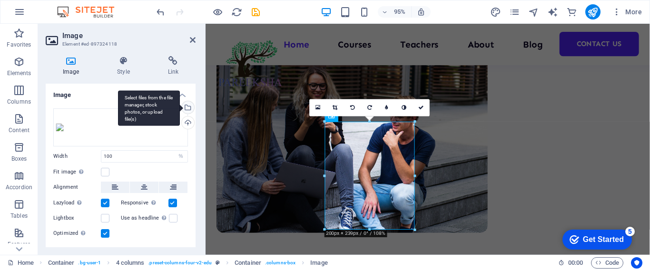
click at [186, 110] on div "Select files from the file manager, stock photos, or upload file(s)" at bounding box center [187, 108] width 14 height 14
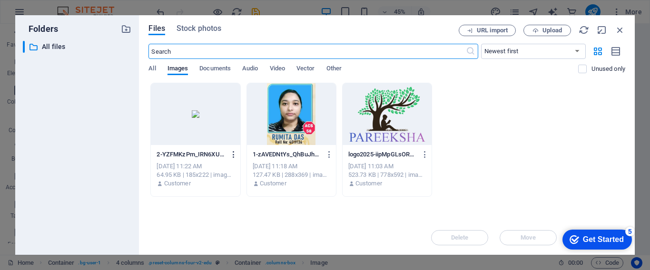
click at [233, 152] on icon "button" at bounding box center [233, 154] width 9 height 9
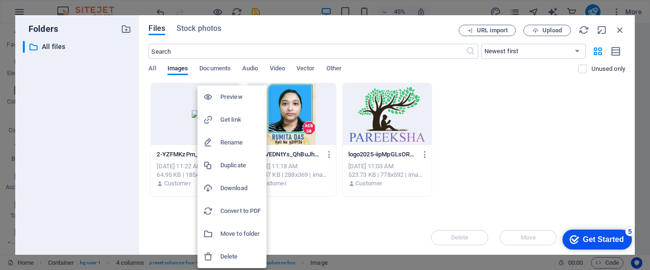
click at [227, 252] on h6 "Delete" at bounding box center [240, 256] width 40 height 11
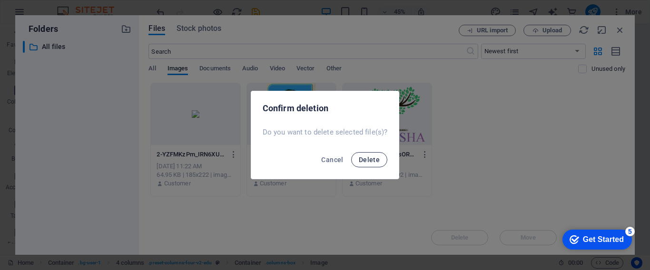
click at [367, 158] on span "Delete" at bounding box center [369, 160] width 21 height 8
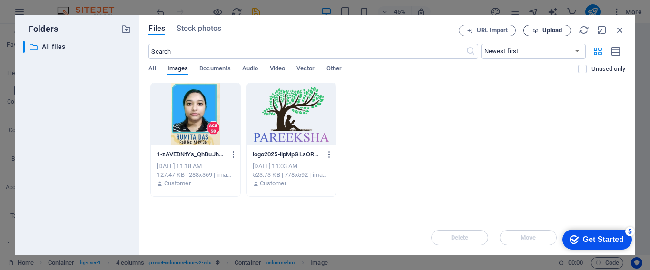
click at [549, 28] on span "Upload" at bounding box center [553, 31] width 20 height 6
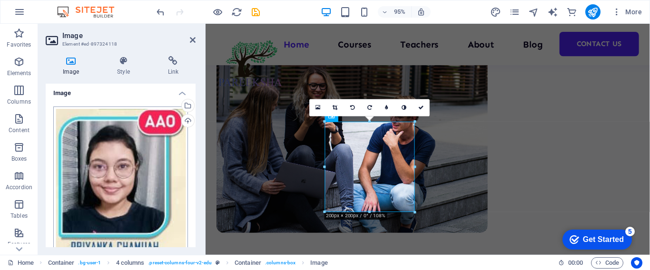
scroll to position [0, 0]
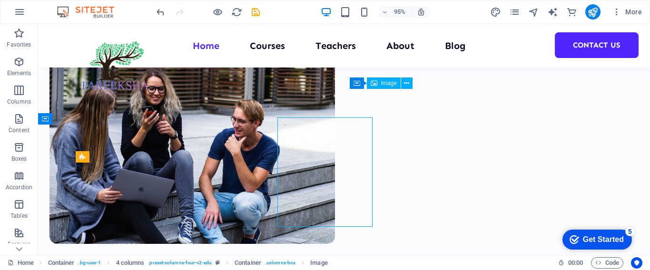
scroll to position [286, 0]
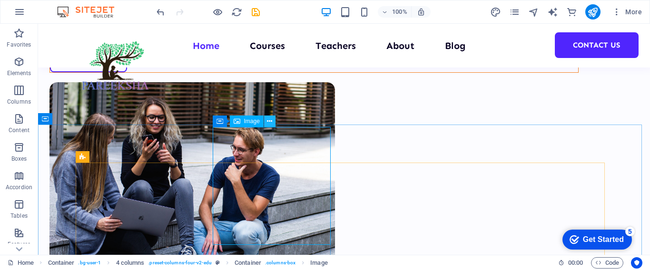
click at [267, 121] on icon at bounding box center [269, 122] width 5 height 10
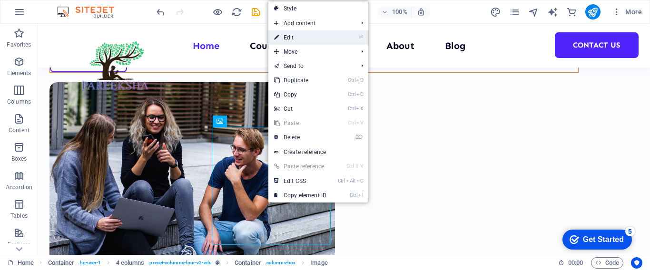
drag, startPoint x: 312, startPoint y: 34, endPoint x: 155, endPoint y: 15, distance: 158.7
click at [312, 34] on link "⏎ Edit" at bounding box center [300, 37] width 64 height 14
select select "%"
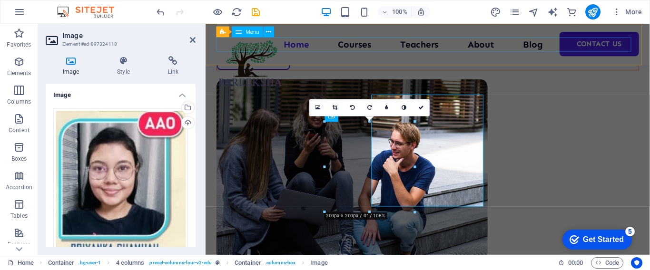
scroll to position [314, 0]
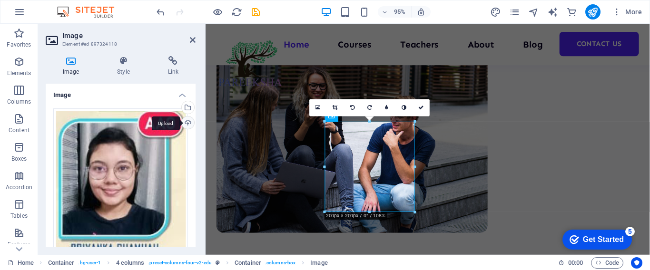
click at [184, 124] on div "Upload" at bounding box center [187, 124] width 14 height 14
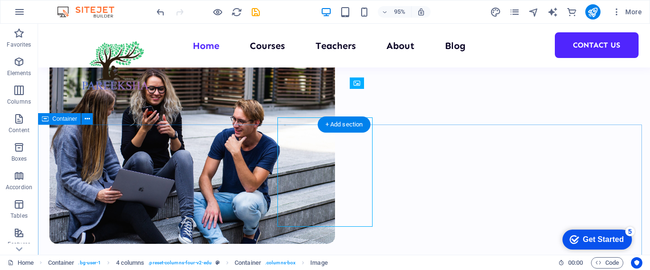
scroll to position [286, 0]
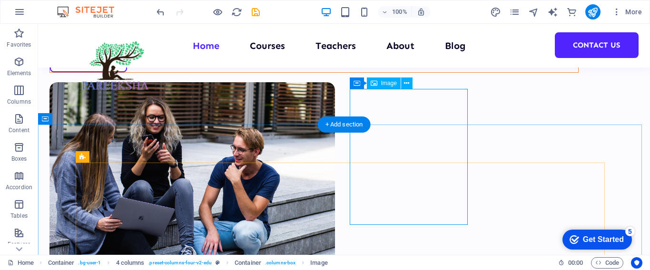
click at [406, 81] on icon at bounding box center [406, 84] width 5 height 10
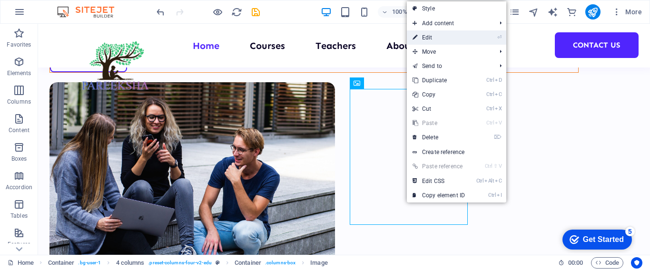
drag, startPoint x: 445, startPoint y: 38, endPoint x: 252, endPoint y: 16, distance: 194.4
click at [445, 38] on link "⏎ Edit" at bounding box center [439, 37] width 64 height 14
select select "%"
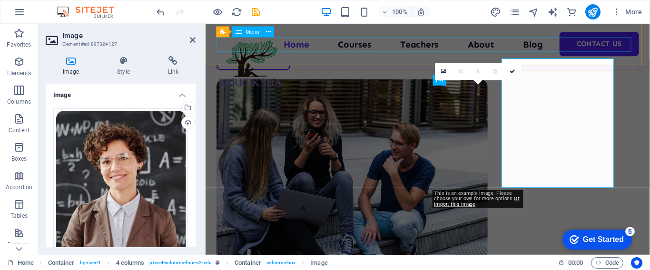
scroll to position [314, 0]
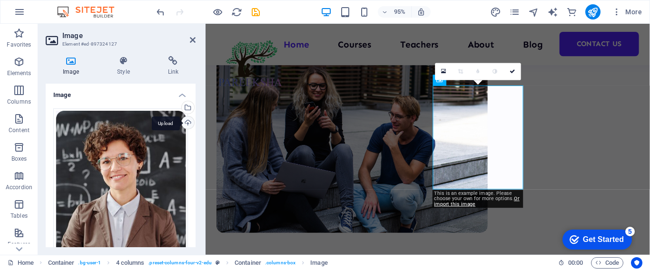
click at [184, 125] on div "Upload" at bounding box center [187, 124] width 14 height 14
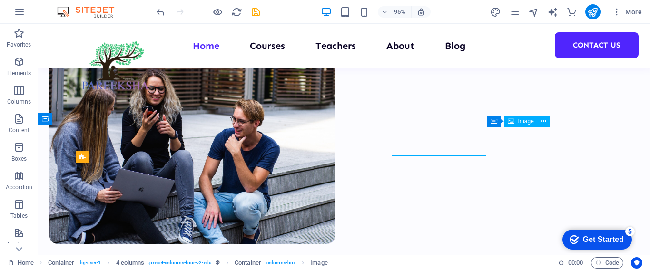
scroll to position [286, 0]
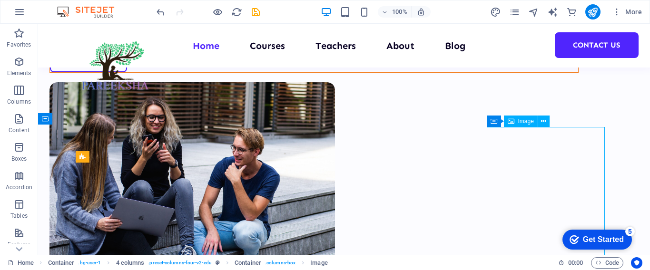
click at [541, 119] on icon at bounding box center [543, 122] width 5 height 10
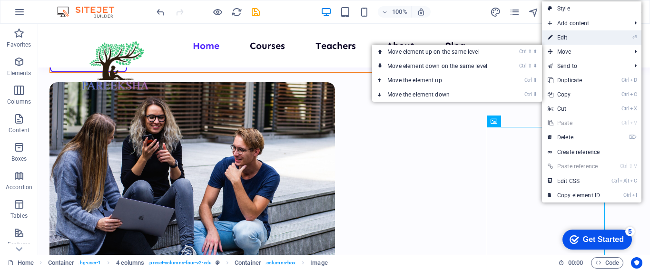
click at [566, 37] on link "⏎ Edit" at bounding box center [574, 37] width 64 height 14
select select "%"
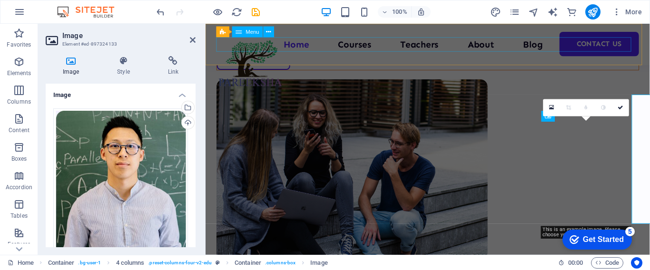
scroll to position [314, 0]
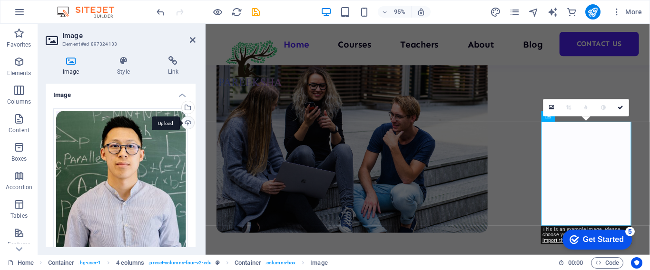
click at [185, 122] on div "Upload" at bounding box center [187, 124] width 14 height 14
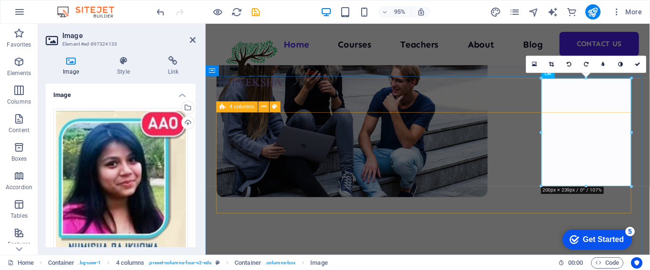
scroll to position [362, 0]
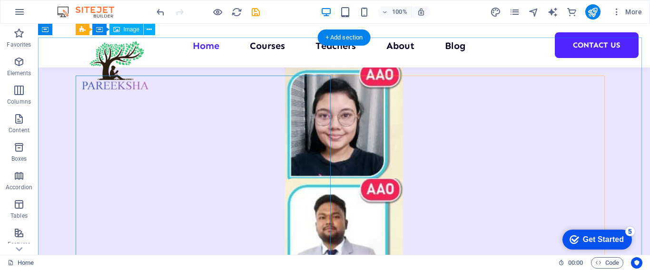
scroll to position [619, 0]
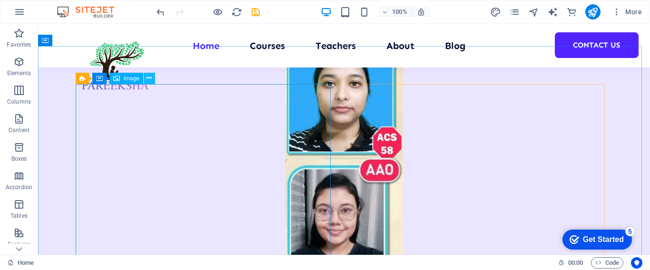
click at [150, 79] on icon at bounding box center [149, 78] width 5 height 10
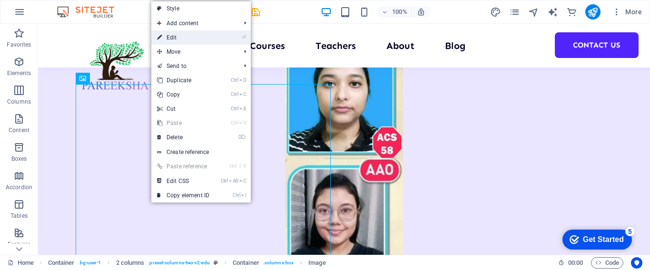
drag, startPoint x: 215, startPoint y: 38, endPoint x: 120, endPoint y: 56, distance: 96.9
click at [215, 38] on link "⏎ Edit" at bounding box center [183, 37] width 64 height 14
select select "px"
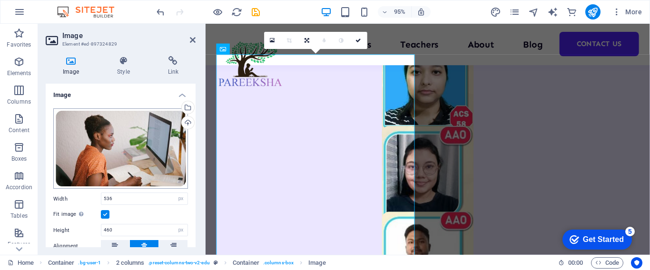
scroll to position [647, 0]
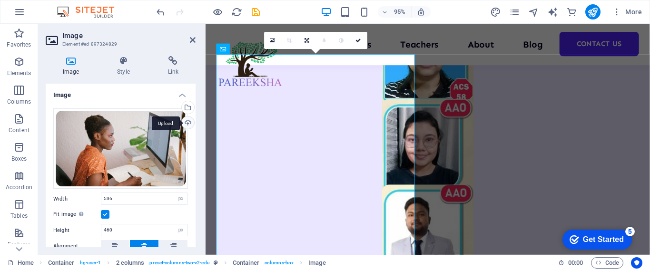
click at [185, 120] on div "Upload" at bounding box center [187, 124] width 14 height 14
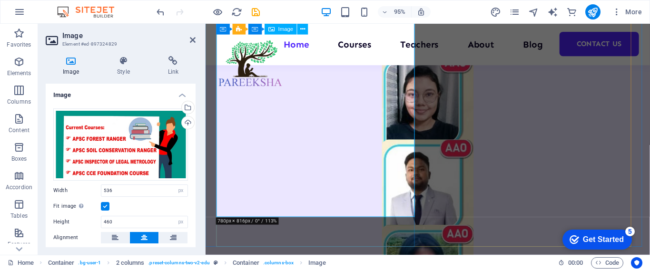
scroll to position [742, 0]
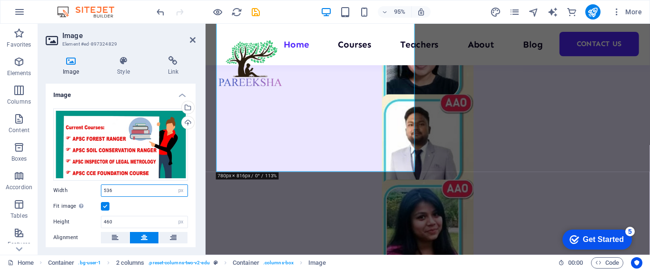
drag, startPoint x: 127, startPoint y: 188, endPoint x: 98, endPoint y: 191, distance: 28.8
click at [98, 191] on div "Width 536 Default auto px rem % em vh vw" at bounding box center [120, 191] width 135 height 12
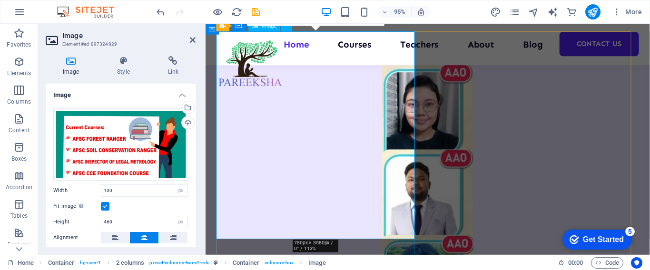
scroll to position [695, 0]
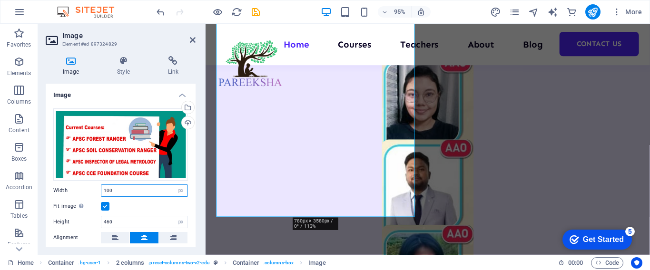
drag, startPoint x: 125, startPoint y: 190, endPoint x: 99, endPoint y: 189, distance: 26.2
click at [99, 189] on div "Width 100 Default auto px rem % em vh vw" at bounding box center [120, 191] width 135 height 12
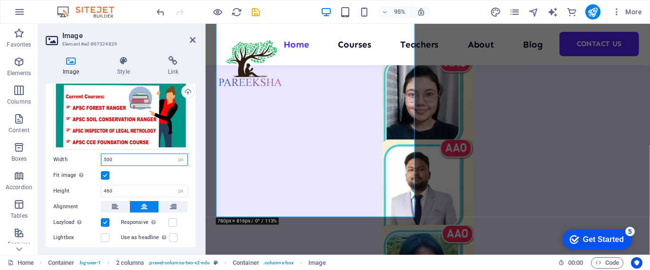
scroll to position [48, 0]
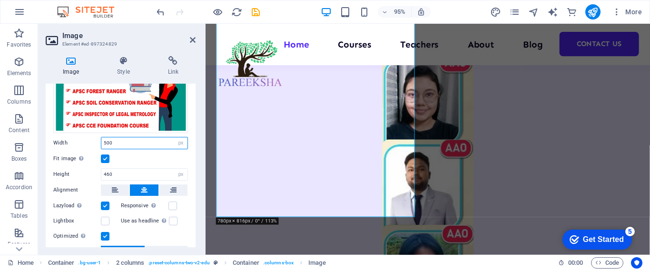
drag, startPoint x: 136, startPoint y: 140, endPoint x: 100, endPoint y: 139, distance: 36.2
click at [100, 139] on div "Width 500 Default auto px rem % em vh vw" at bounding box center [120, 143] width 135 height 12
type input "200"
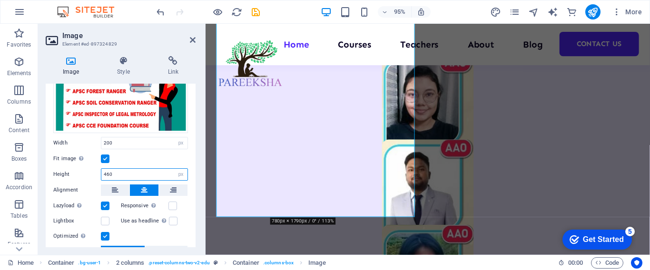
click at [122, 171] on input "460" at bounding box center [144, 174] width 86 height 11
drag, startPoint x: 122, startPoint y: 171, endPoint x: 91, endPoint y: 171, distance: 30.5
click at [91, 171] on div "Height 460 Default auto px" at bounding box center [120, 174] width 135 height 12
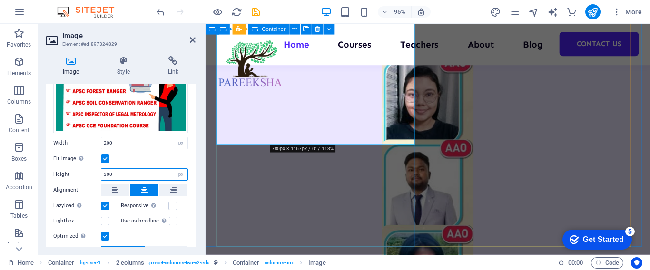
type input "300"
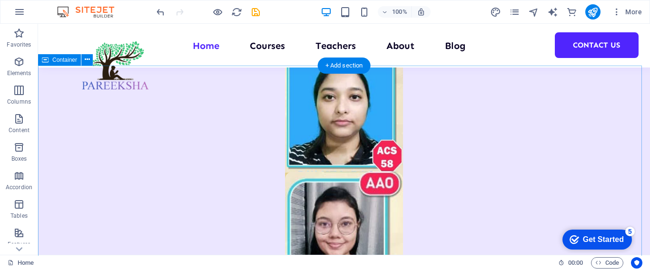
scroll to position [599, 0]
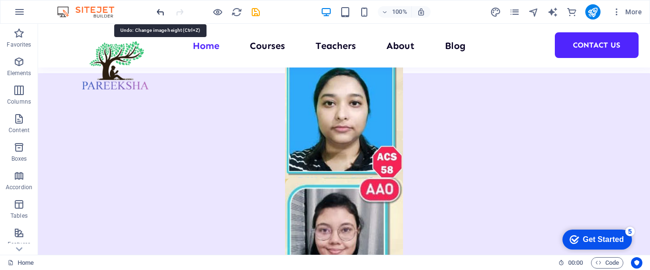
click at [163, 12] on icon "undo" at bounding box center [160, 12] width 11 height 11
click at [161, 15] on icon "undo" at bounding box center [160, 12] width 11 height 11
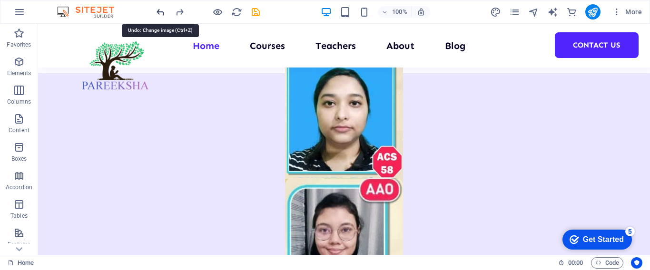
click at [157, 10] on icon "undo" at bounding box center [160, 12] width 11 height 11
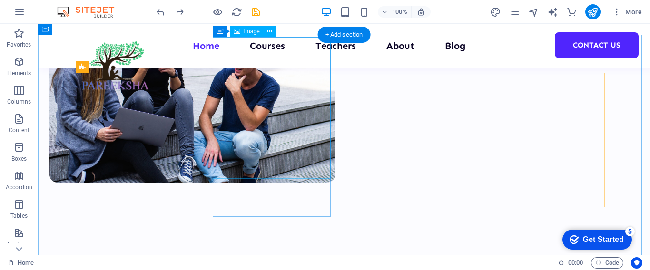
scroll to position [341, 0]
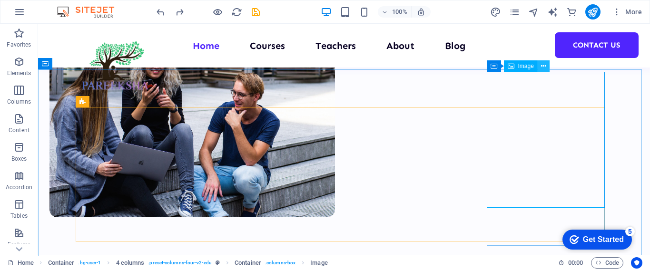
click at [545, 66] on icon at bounding box center [543, 66] width 5 height 10
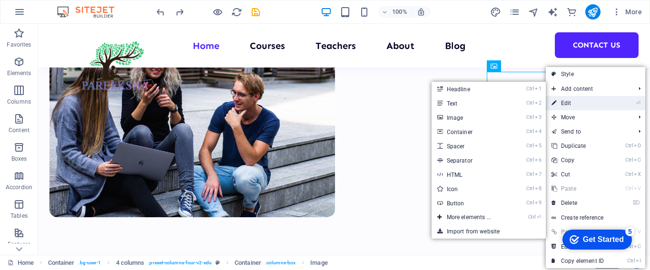
click at [602, 101] on link "⏎ Edit" at bounding box center [578, 103] width 64 height 14
select select "%"
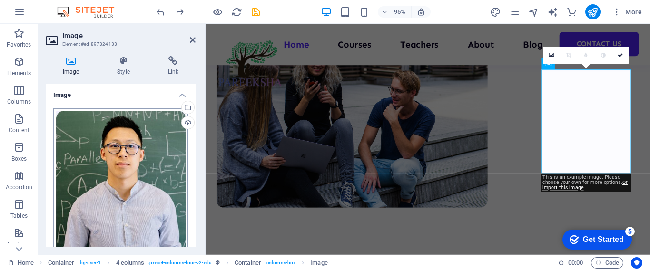
scroll to position [369, 0]
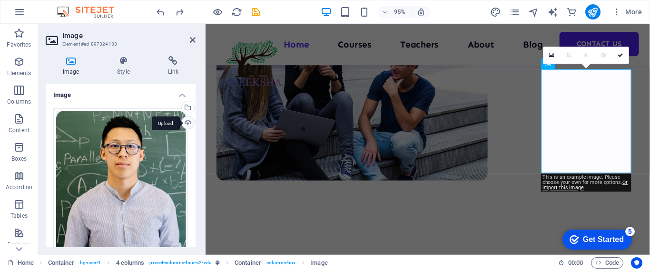
click at [184, 119] on div "Upload" at bounding box center [187, 124] width 14 height 14
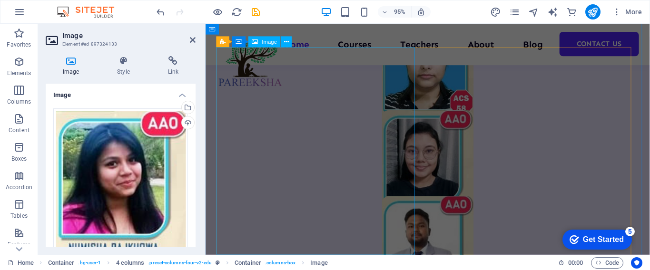
scroll to position [655, 0]
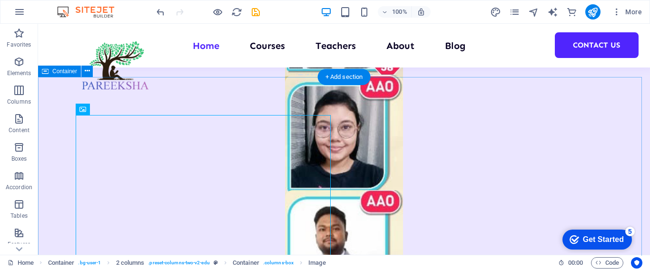
scroll to position [559, 0]
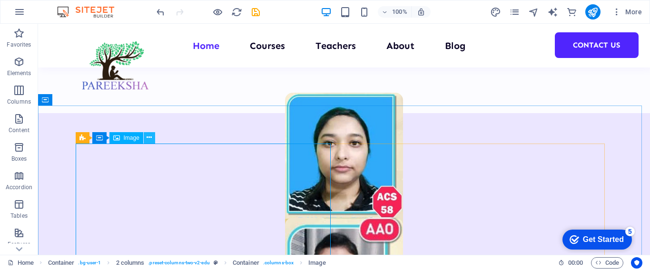
click at [149, 138] on icon at bounding box center [149, 138] width 5 height 10
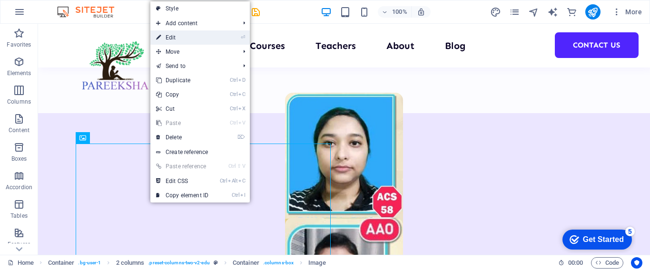
click at [200, 38] on link "⏎ Edit" at bounding box center [182, 37] width 64 height 14
select select "px"
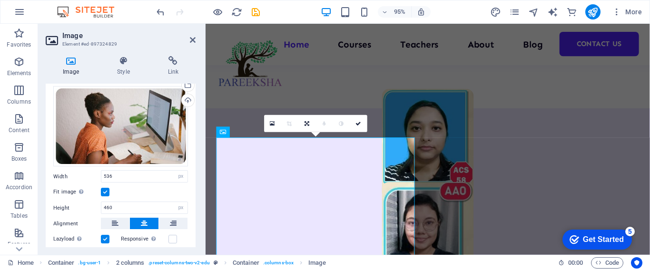
scroll to position [0, 0]
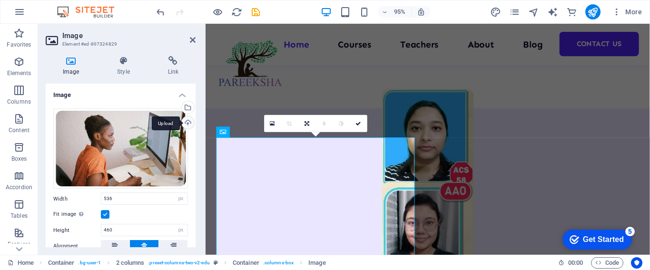
click at [187, 120] on div "Upload" at bounding box center [187, 124] width 14 height 14
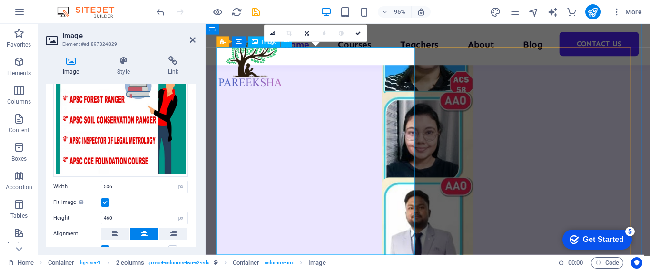
scroll to position [512, 0]
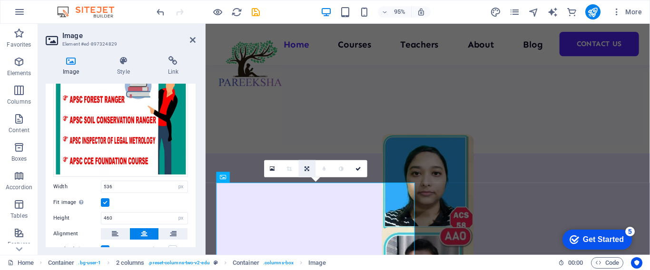
click at [307, 171] on icon at bounding box center [307, 169] width 5 height 5
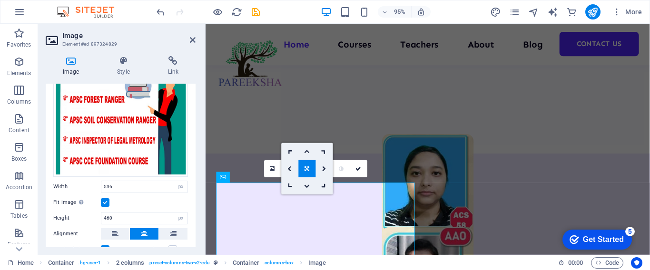
click at [308, 170] on icon at bounding box center [307, 169] width 5 height 5
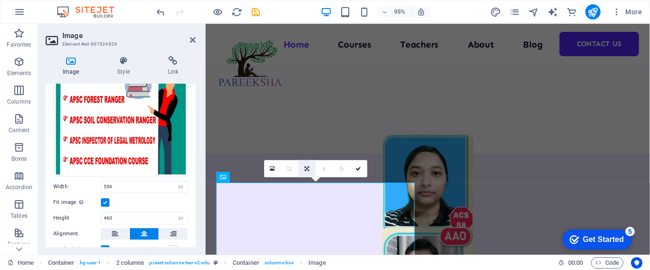
click at [308, 170] on icon at bounding box center [307, 169] width 5 height 5
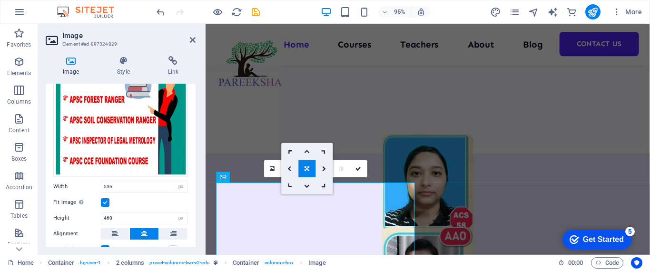
click at [288, 170] on icon at bounding box center [290, 169] width 4 height 5
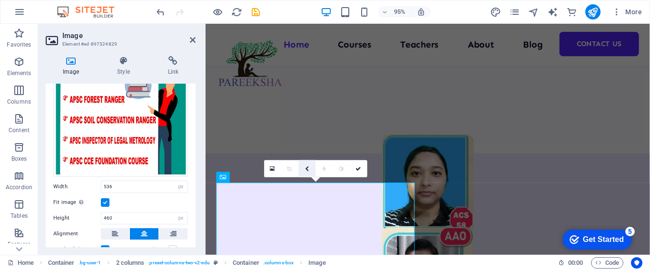
click at [307, 170] on icon at bounding box center [307, 169] width 4 height 5
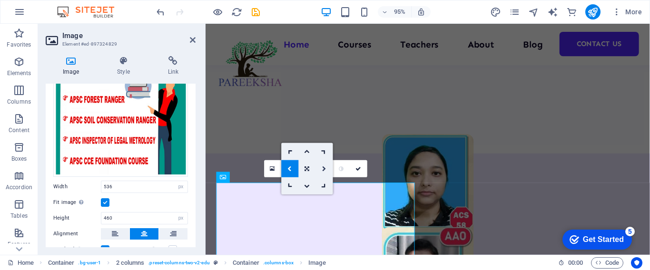
click at [323, 170] on icon at bounding box center [324, 169] width 4 height 5
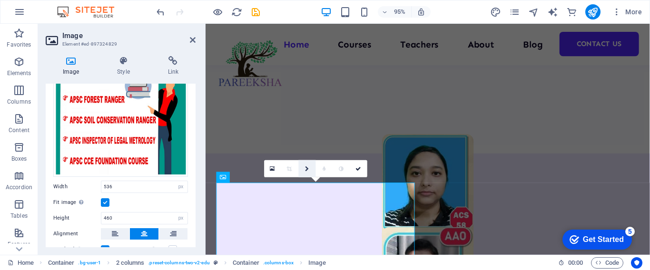
click at [304, 170] on link at bounding box center [306, 168] width 17 height 17
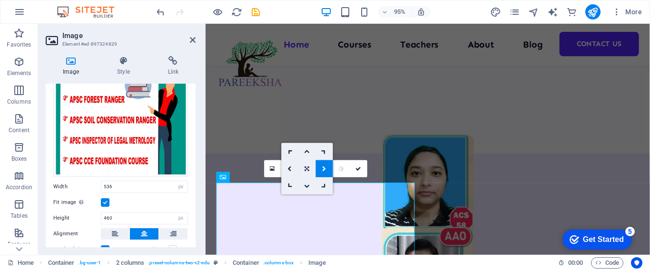
click at [305, 170] on icon at bounding box center [307, 169] width 5 height 5
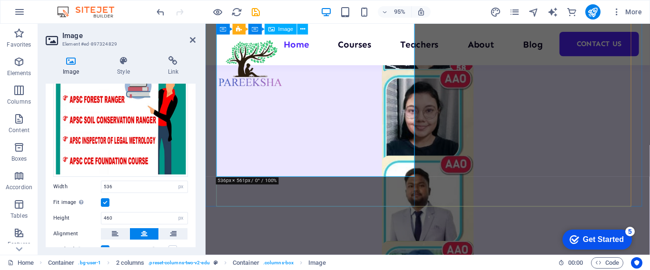
scroll to position [655, 0]
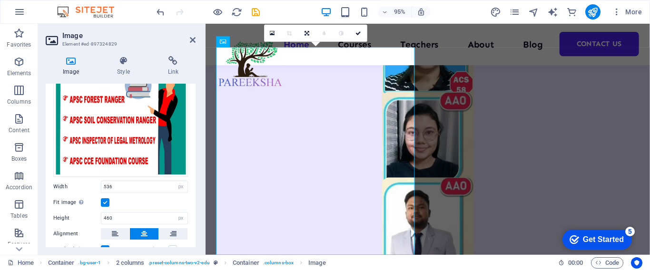
click at [109, 199] on label at bounding box center [105, 202] width 9 height 9
click at [0, 0] on input "Fit image Automatically fit image to a fixed width and height" at bounding box center [0, 0] width 0 height 0
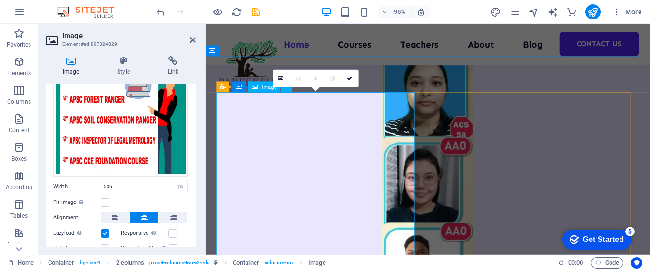
scroll to position [560, 0]
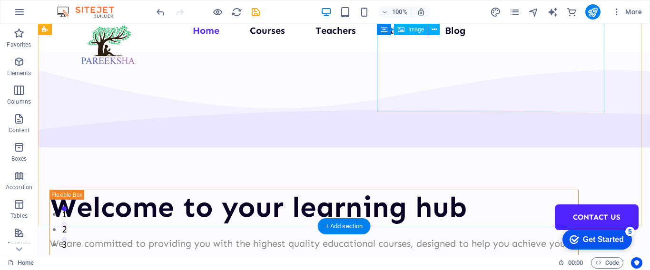
scroll to position [0, 0]
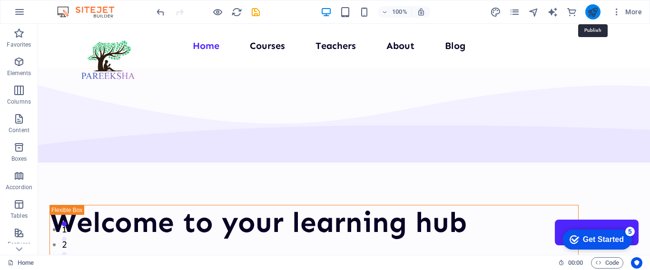
click at [596, 10] on icon "publish" at bounding box center [592, 12] width 11 height 11
